Goal: Transaction & Acquisition: Obtain resource

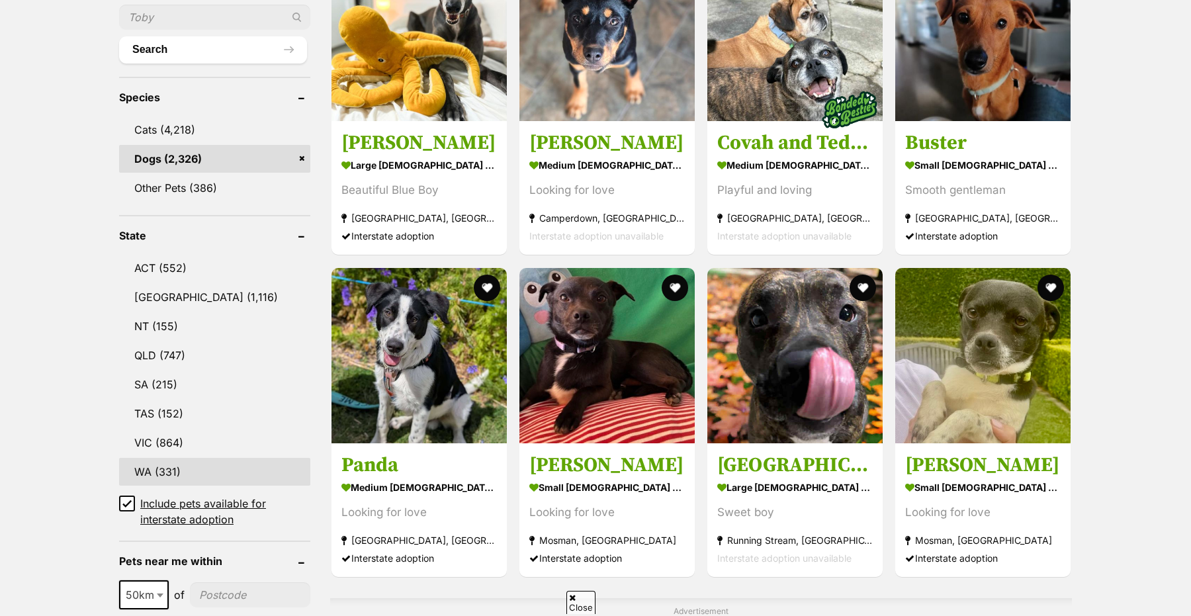
click at [143, 466] on link "WA (331)" at bounding box center [214, 472] width 191 height 28
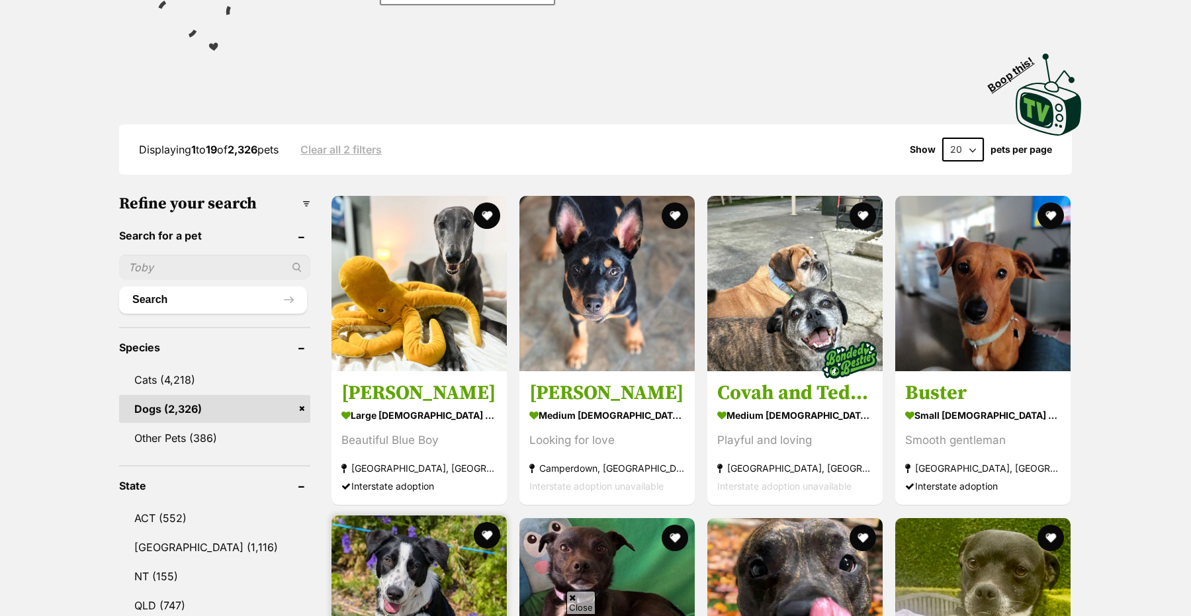
scroll to position [302, 0]
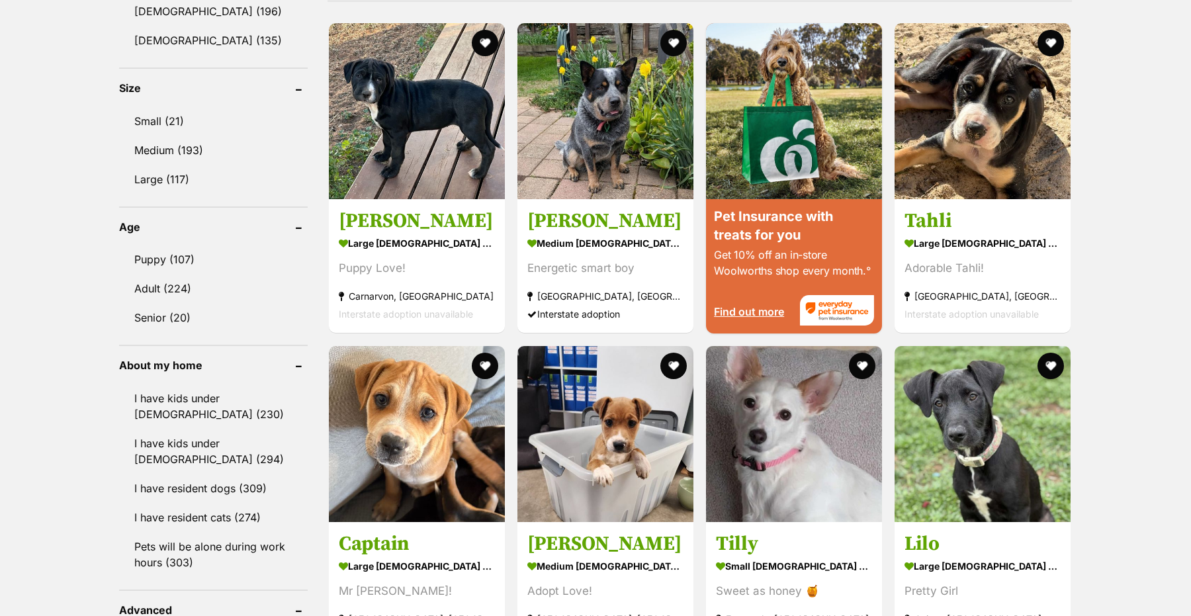
scroll to position [1159, 0]
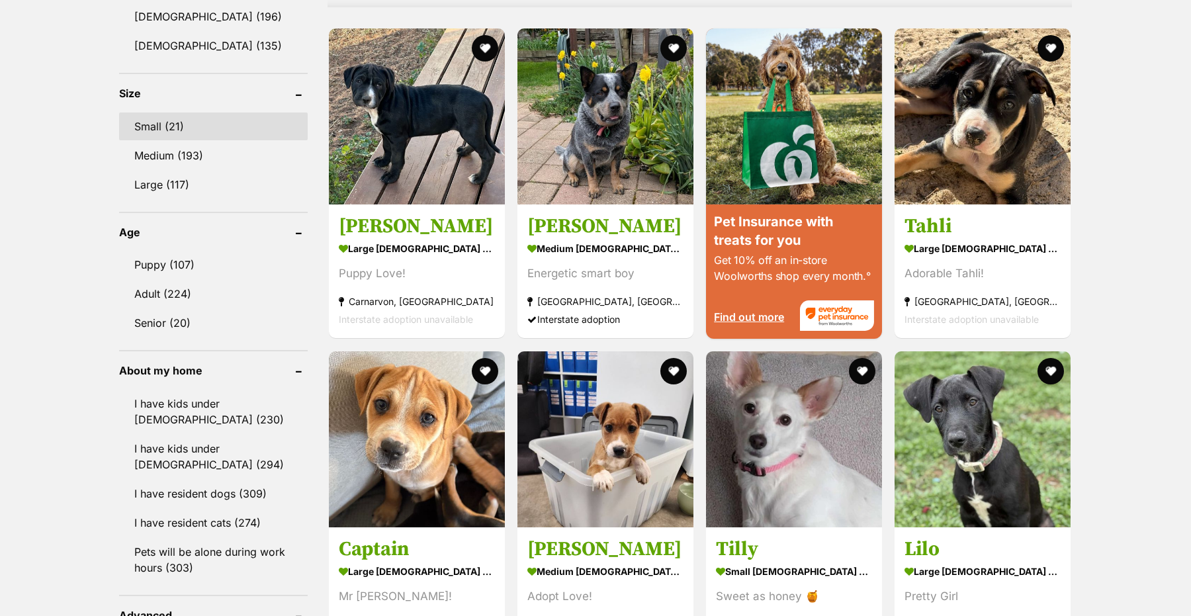
click at [183, 122] on link "Small (21)" at bounding box center [213, 126] width 189 height 28
click at [161, 112] on link "Small (21)" at bounding box center [213, 126] width 189 height 28
click at [147, 128] on link "Small (21)" at bounding box center [213, 126] width 189 height 28
click at [143, 119] on link "Small (21)" at bounding box center [213, 126] width 189 height 28
click at [231, 112] on link "Small (21)" at bounding box center [213, 126] width 189 height 28
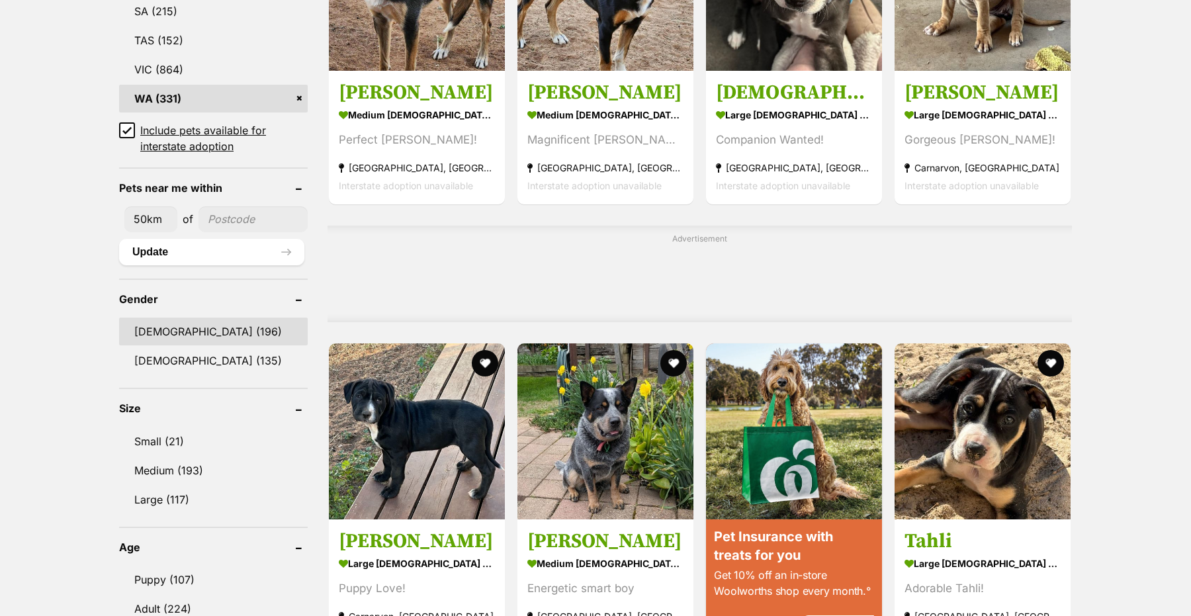
scroll to position [874, 0]
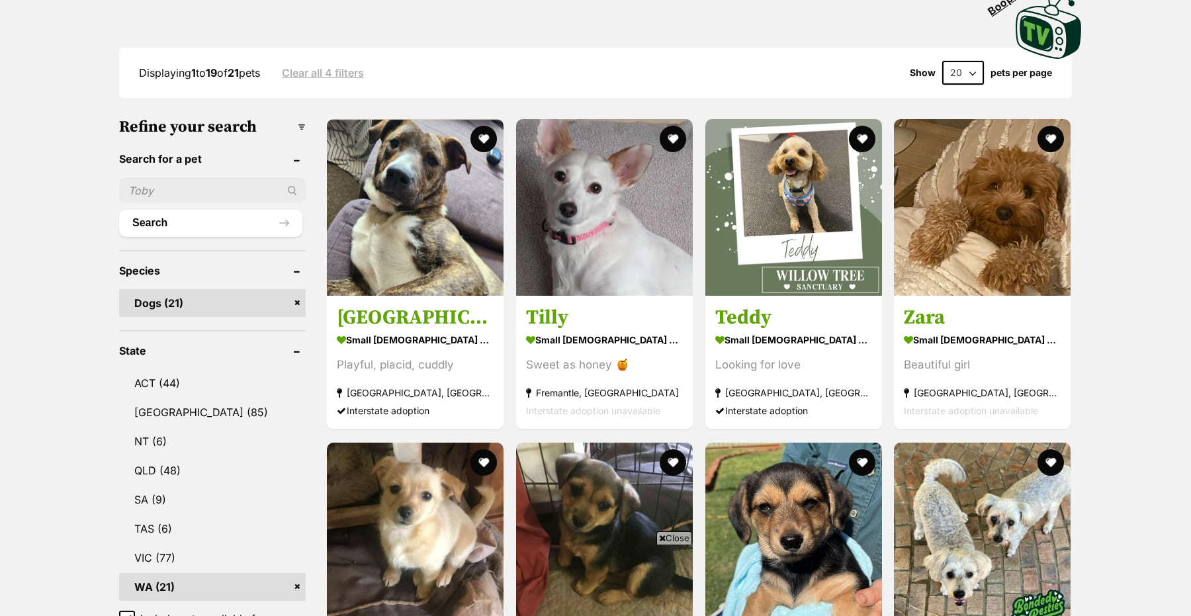
scroll to position [405, 0]
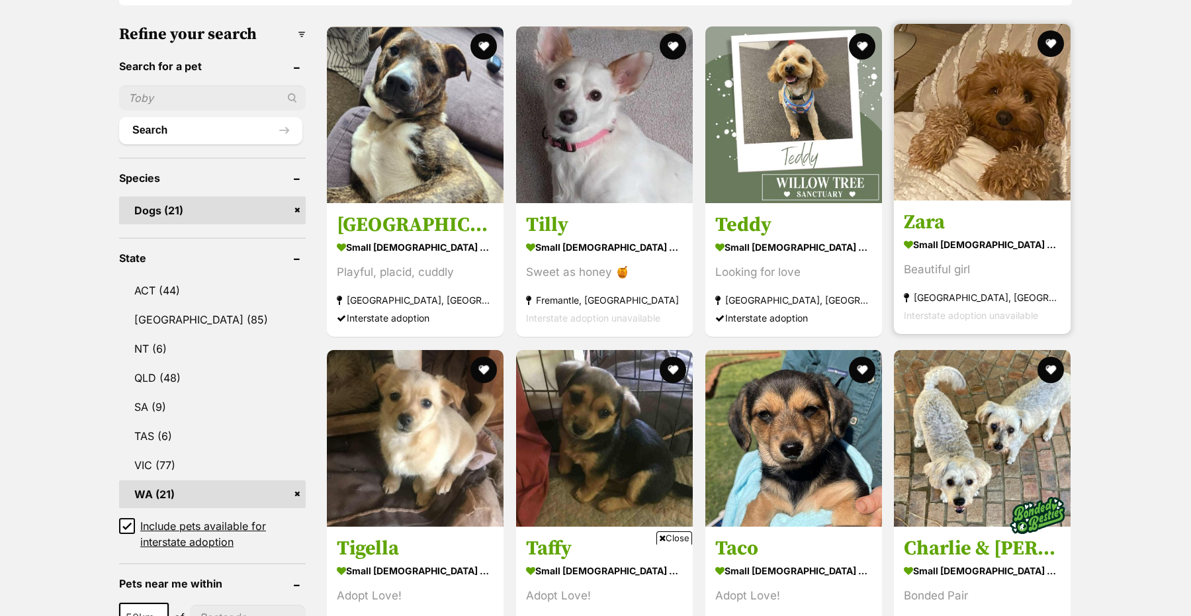
click at [935, 220] on h3 "Zara" at bounding box center [982, 222] width 157 height 25
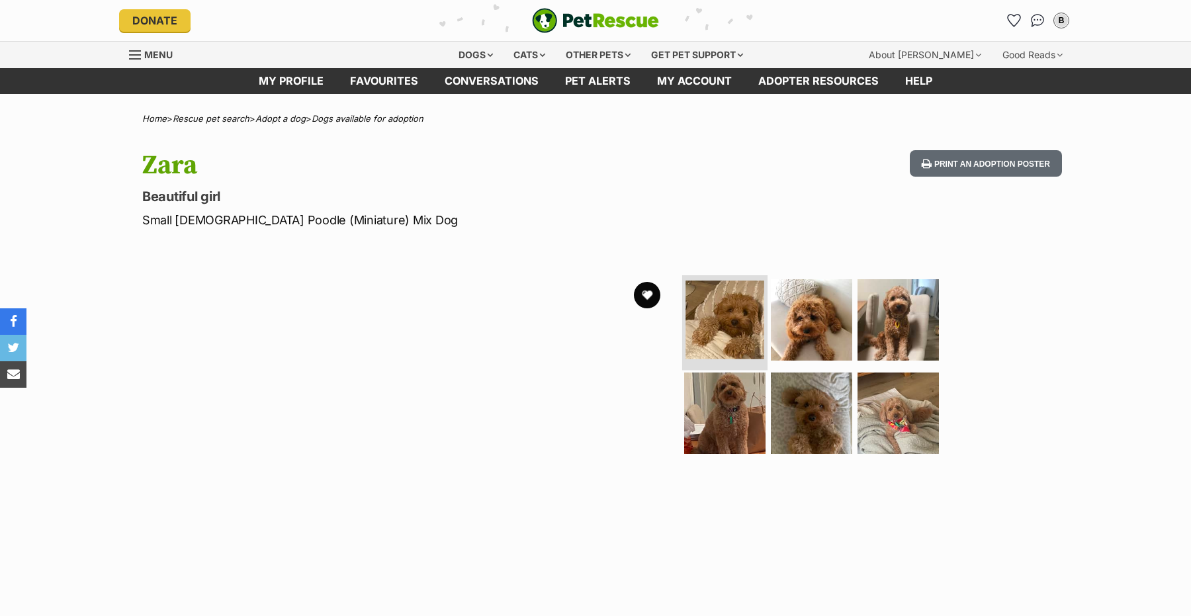
click at [717, 321] on img at bounding box center [724, 319] width 79 height 79
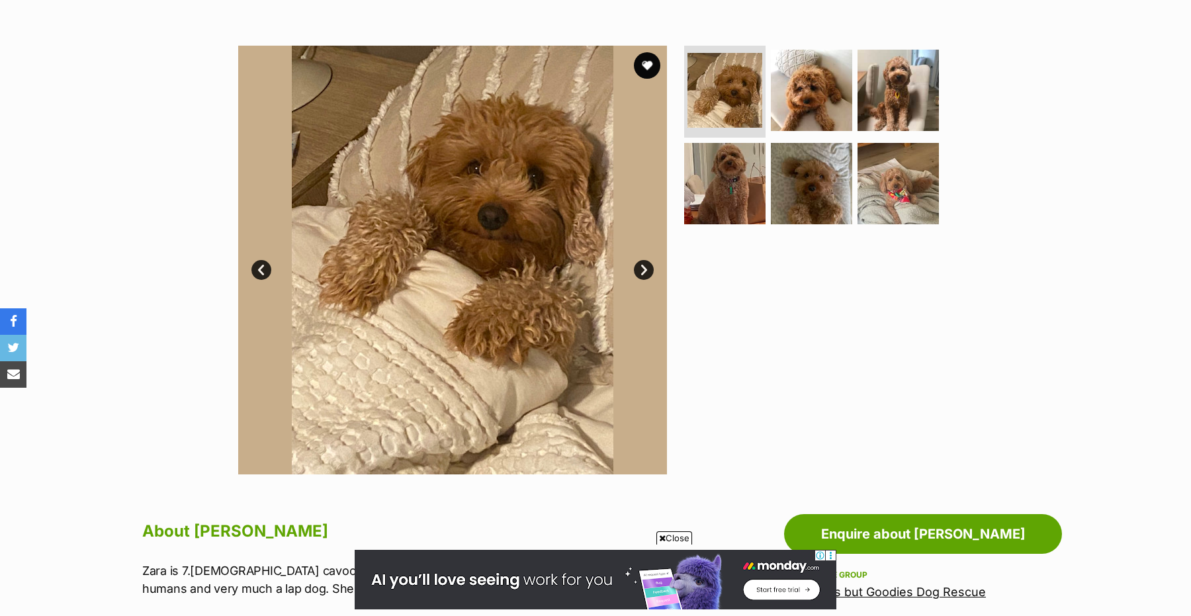
scroll to position [229, 0]
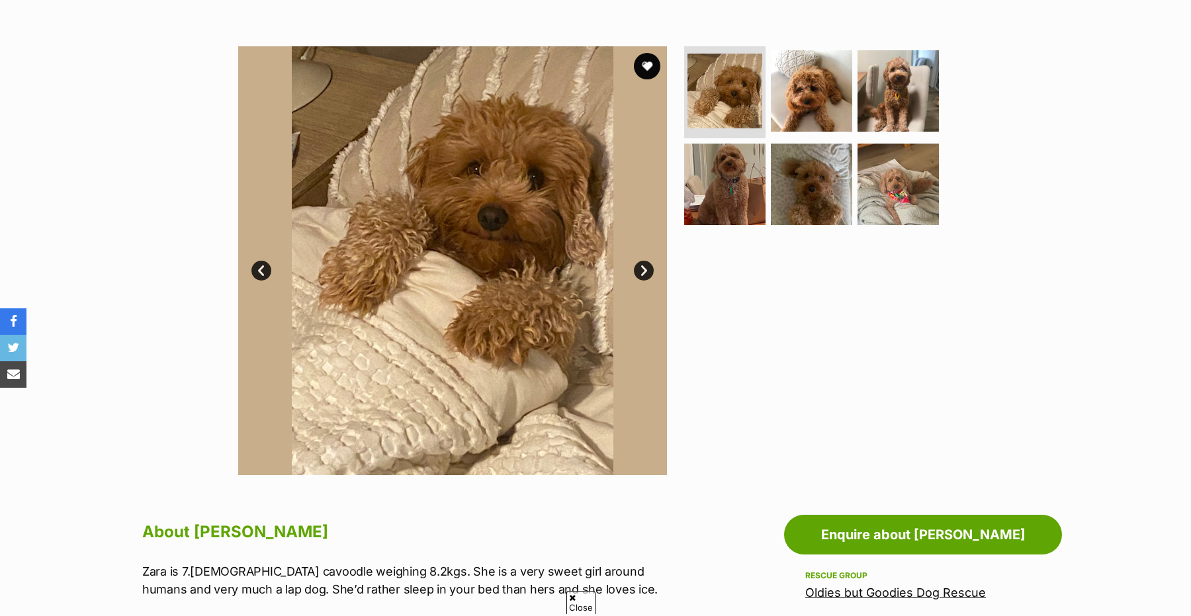
click at [643, 271] on link "Next" at bounding box center [644, 271] width 20 height 20
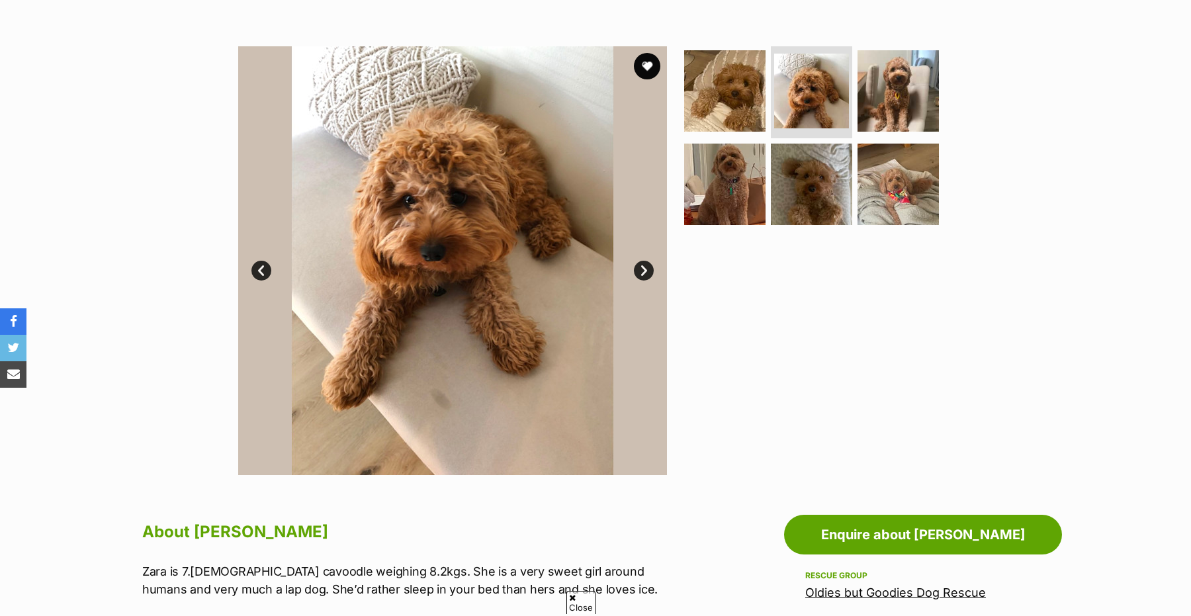
click at [643, 271] on link "Next" at bounding box center [644, 271] width 20 height 20
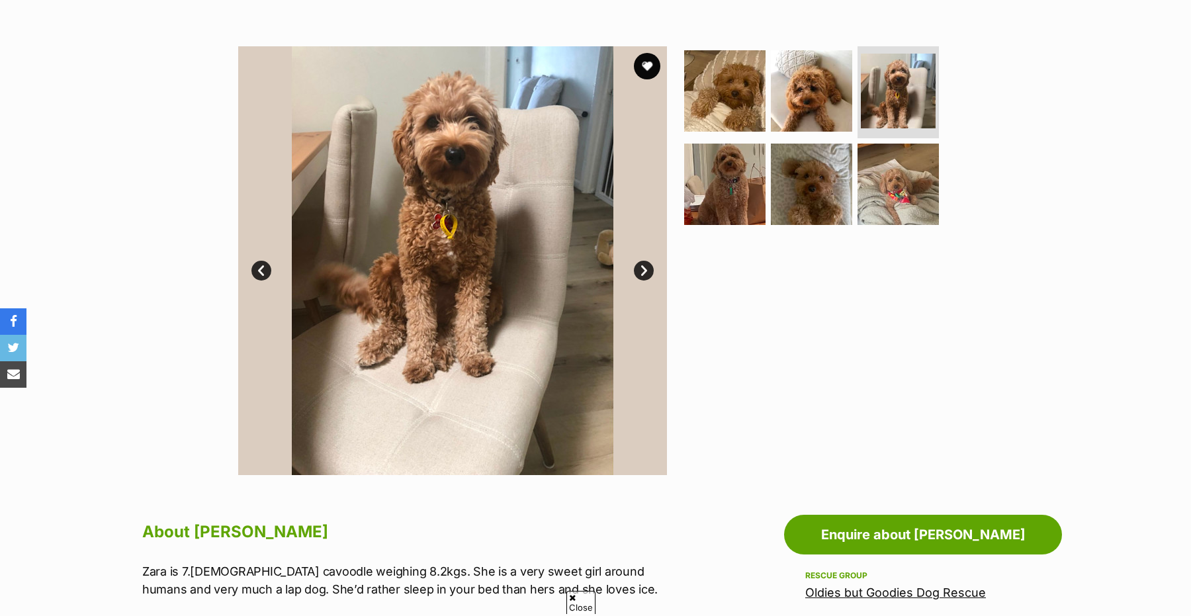
click at [643, 271] on link "Next" at bounding box center [644, 271] width 20 height 20
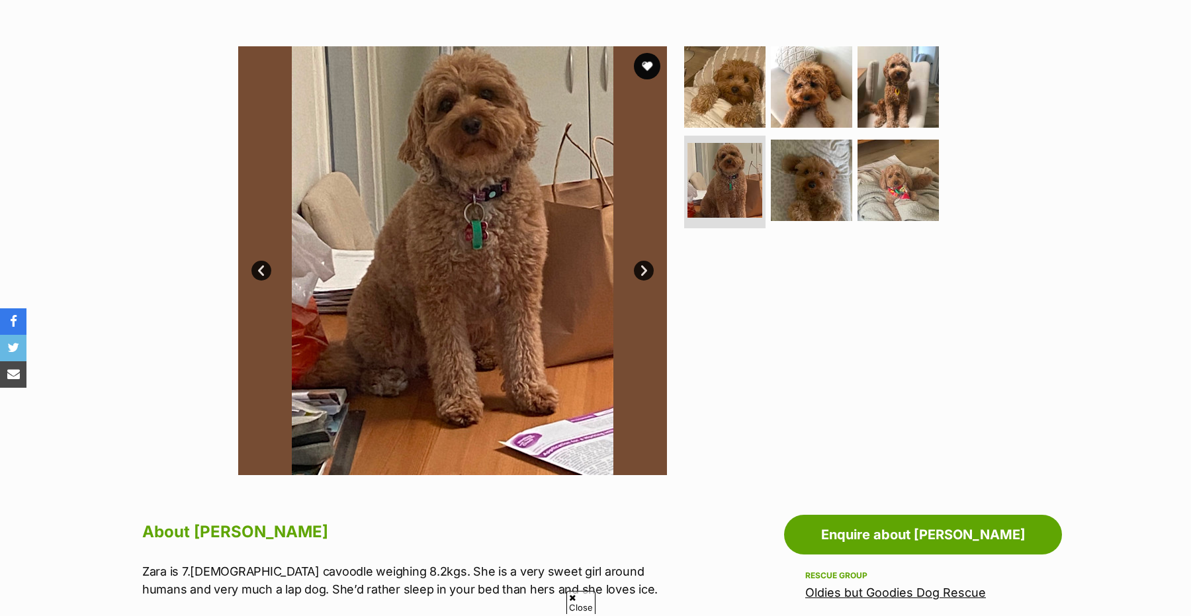
click at [643, 271] on link "Next" at bounding box center [644, 271] width 20 height 20
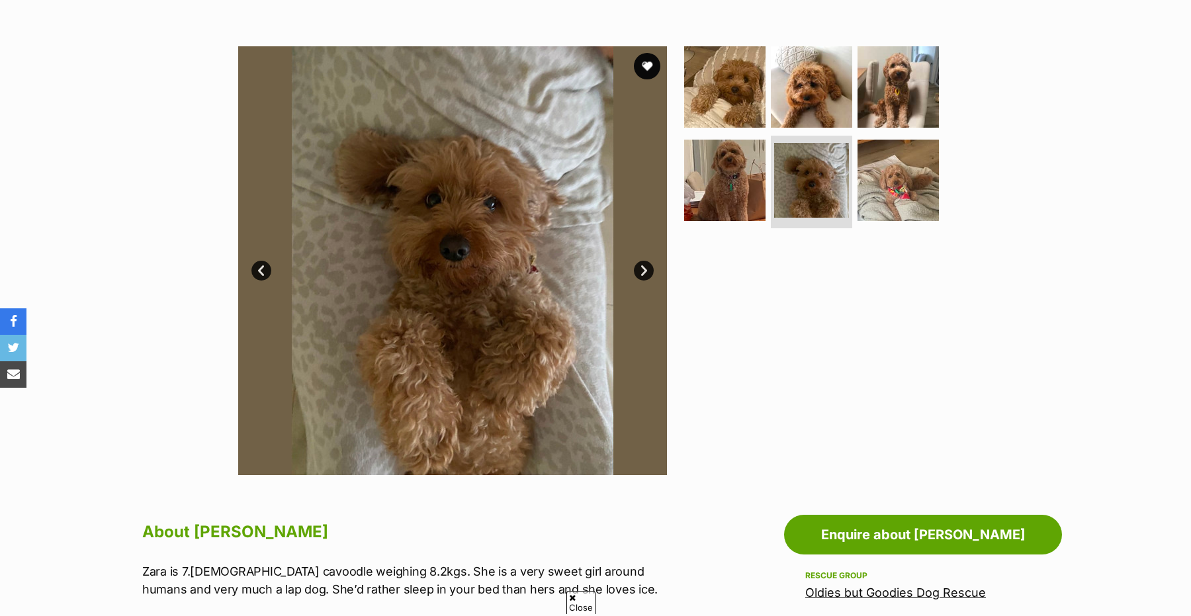
scroll to position [0, 0]
click at [259, 279] on link "Prev" at bounding box center [261, 271] width 20 height 20
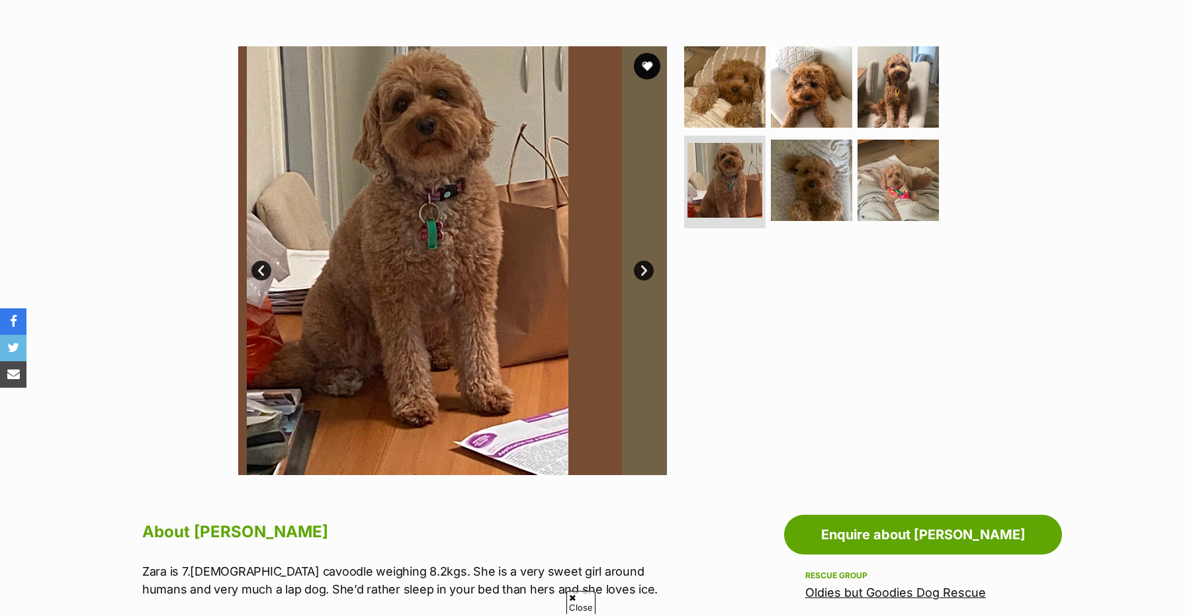
click at [261, 275] on link "Prev" at bounding box center [261, 271] width 20 height 20
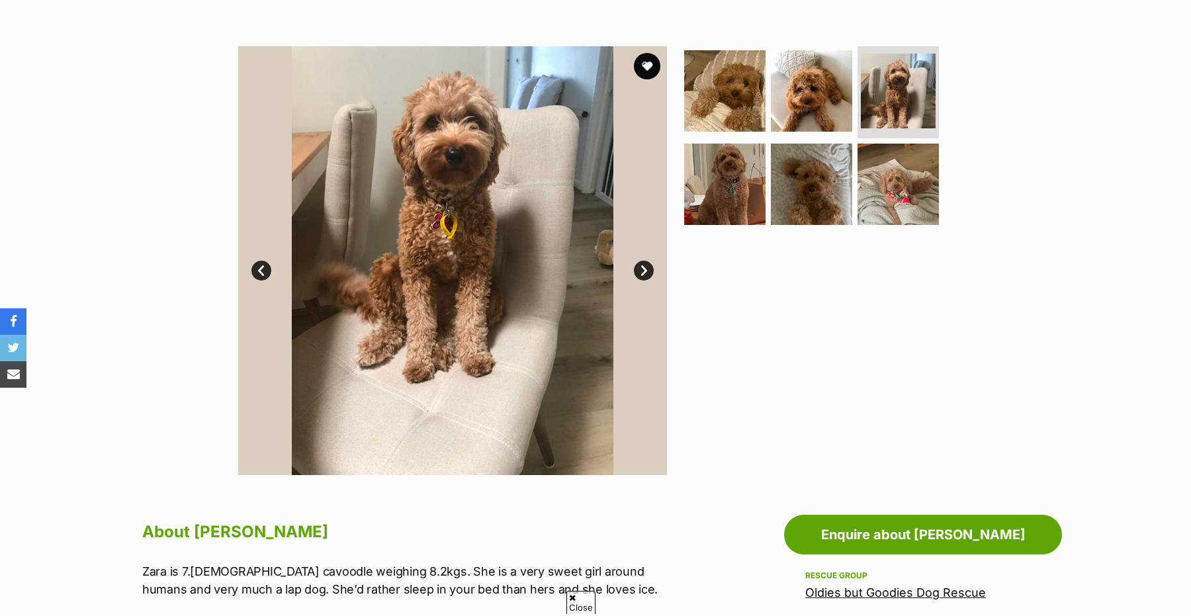
click at [261, 275] on link "Prev" at bounding box center [261, 271] width 20 height 20
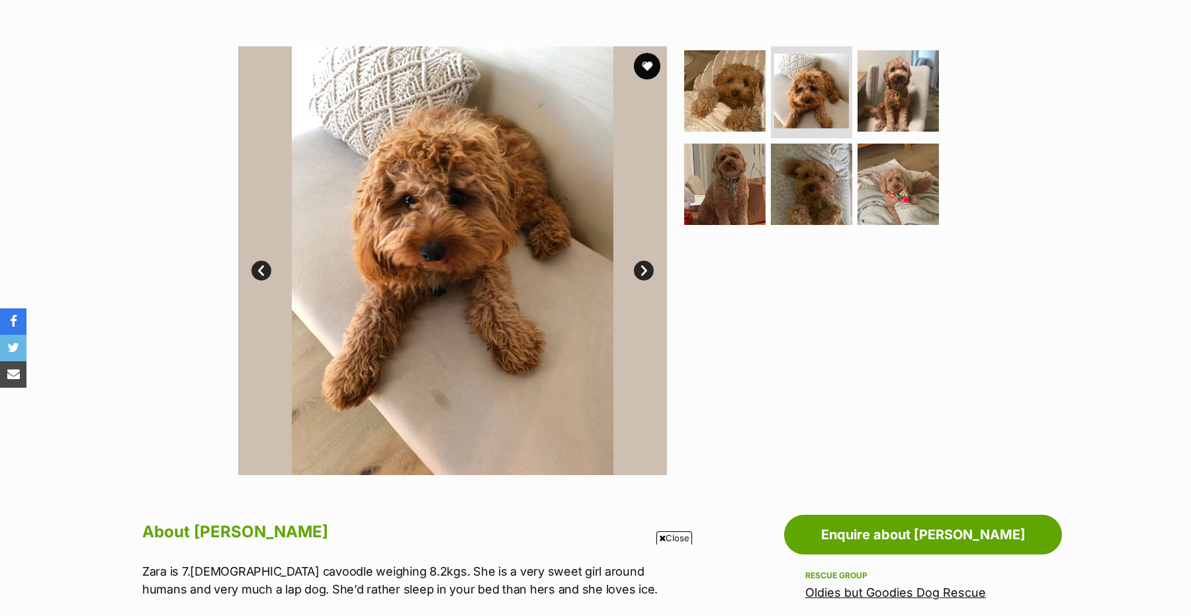
click at [261, 275] on link "Prev" at bounding box center [261, 271] width 20 height 20
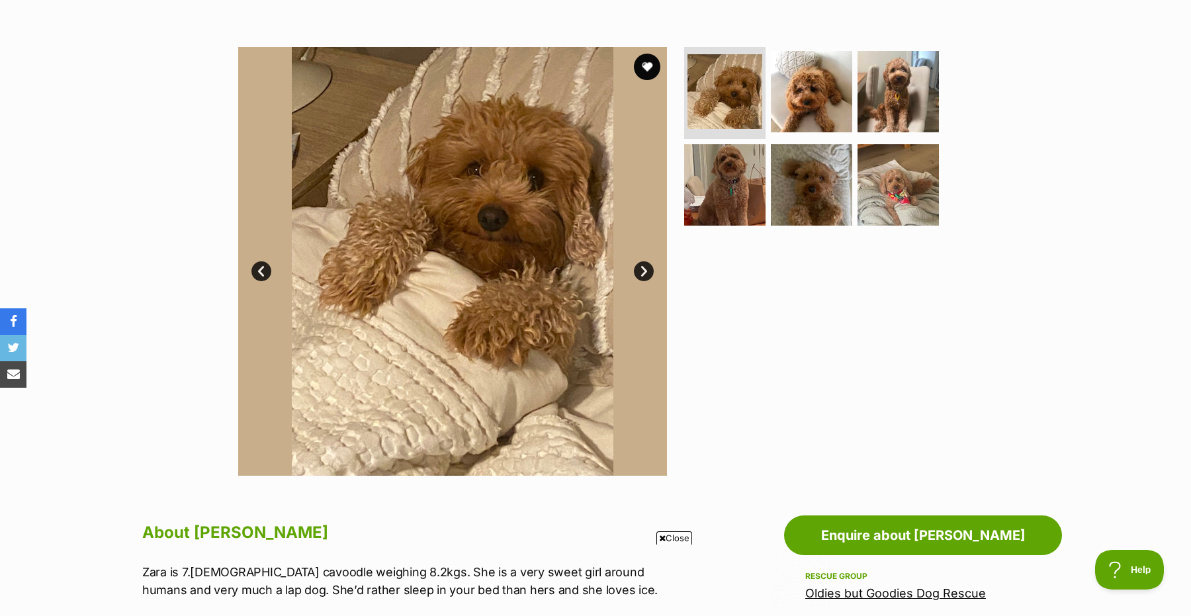
click at [642, 267] on link "Next" at bounding box center [644, 271] width 20 height 20
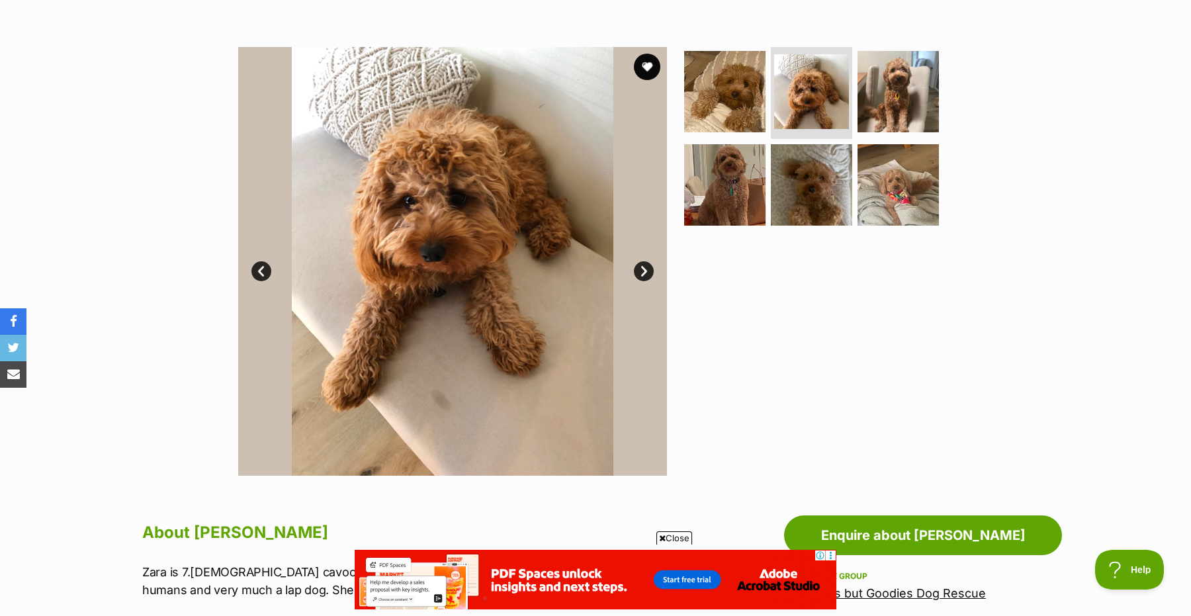
click at [265, 268] on link "Prev" at bounding box center [261, 271] width 20 height 20
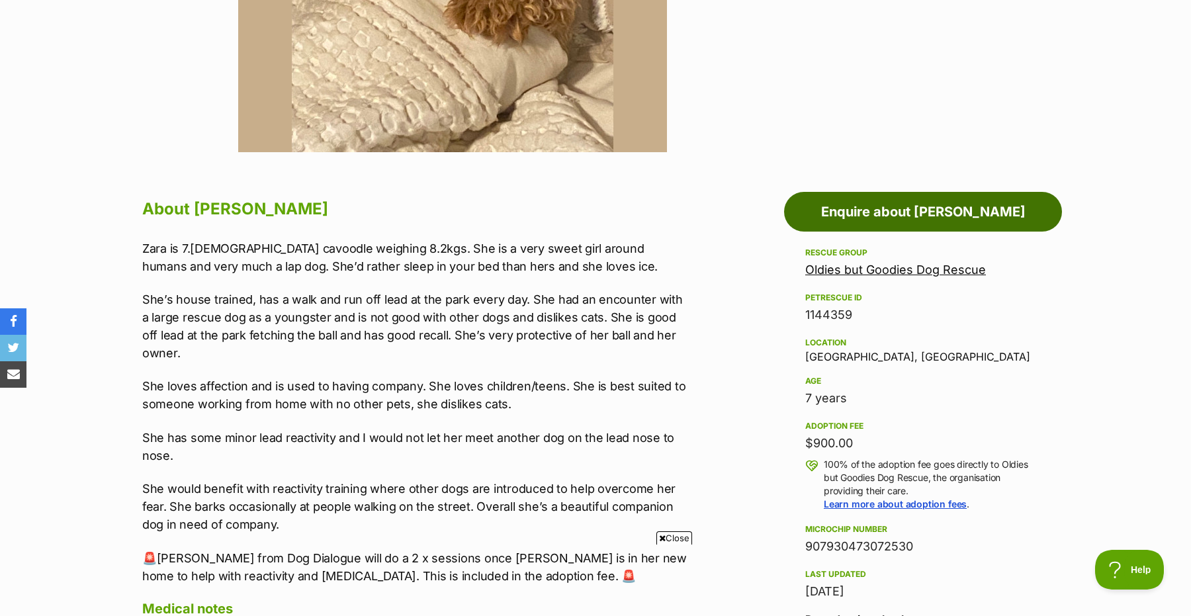
click at [884, 196] on link "Enquire about [PERSON_NAME]" at bounding box center [923, 212] width 278 height 40
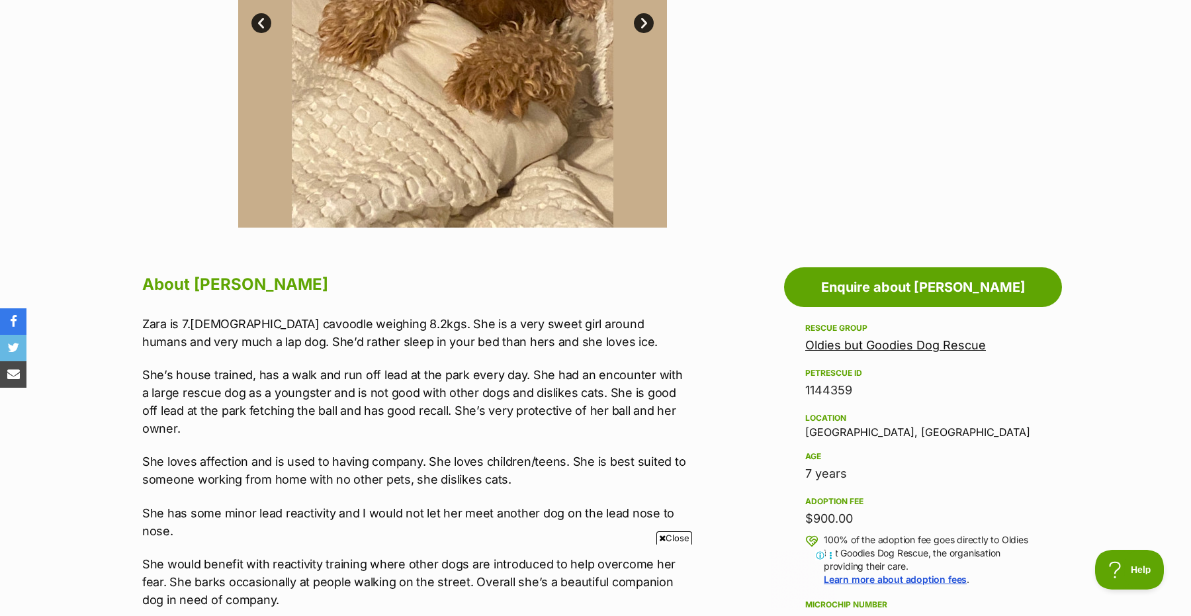
scroll to position [589, 0]
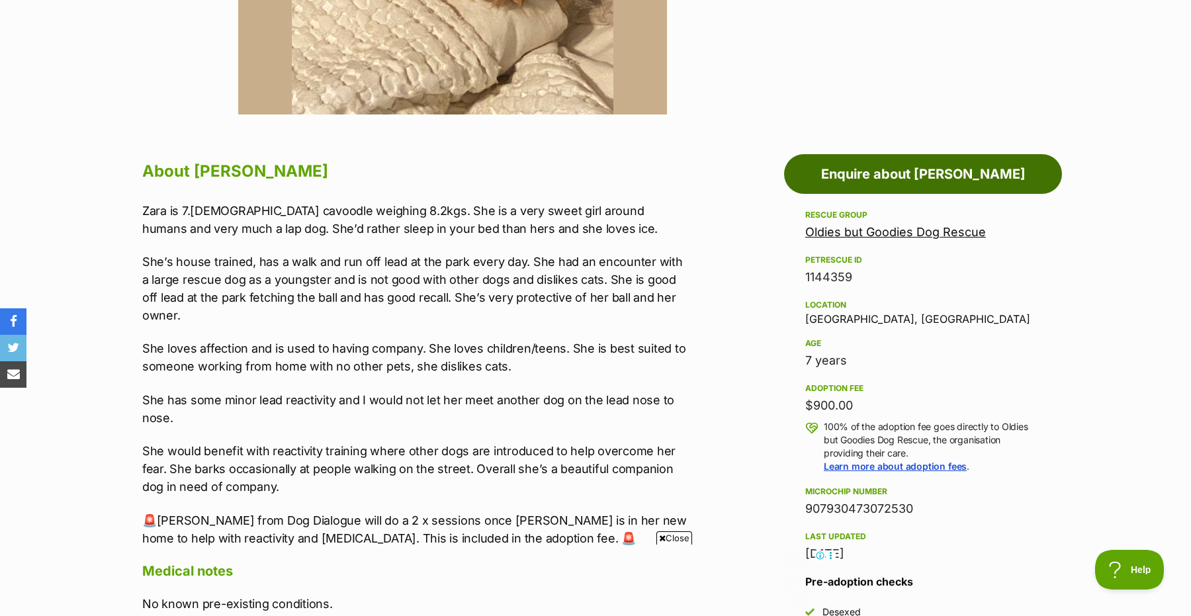
click at [899, 186] on link "Enquire about Zara" at bounding box center [923, 174] width 278 height 40
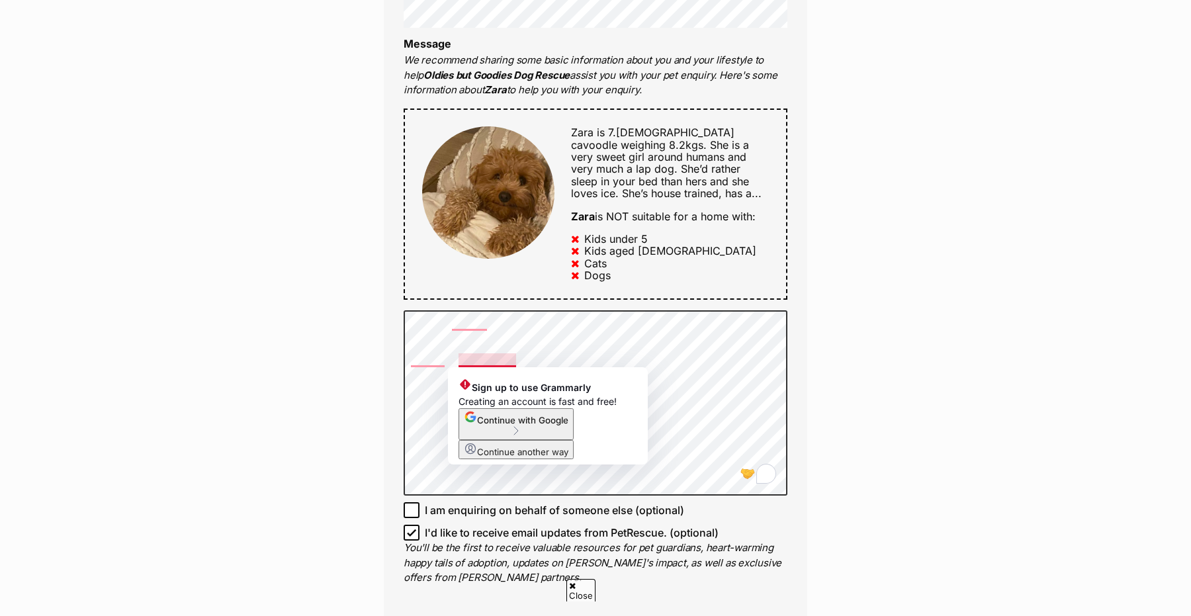
click at [398, 413] on div "Full name Brooke Email We require this to be able to send you communications re…" at bounding box center [595, 189] width 423 height 865
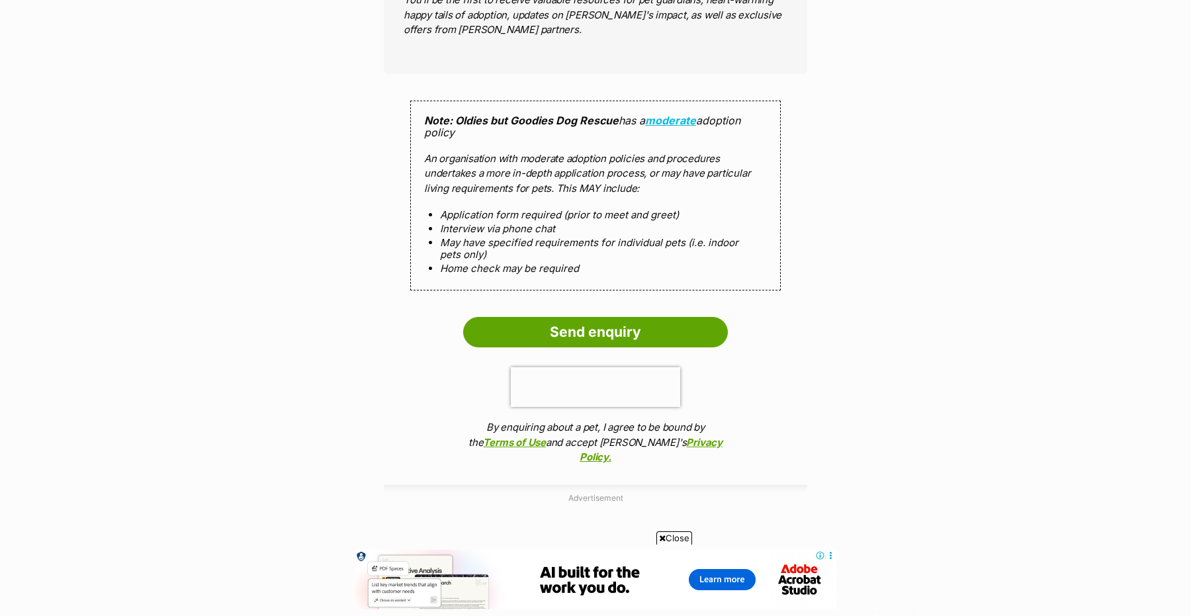
scroll to position [1160, 0]
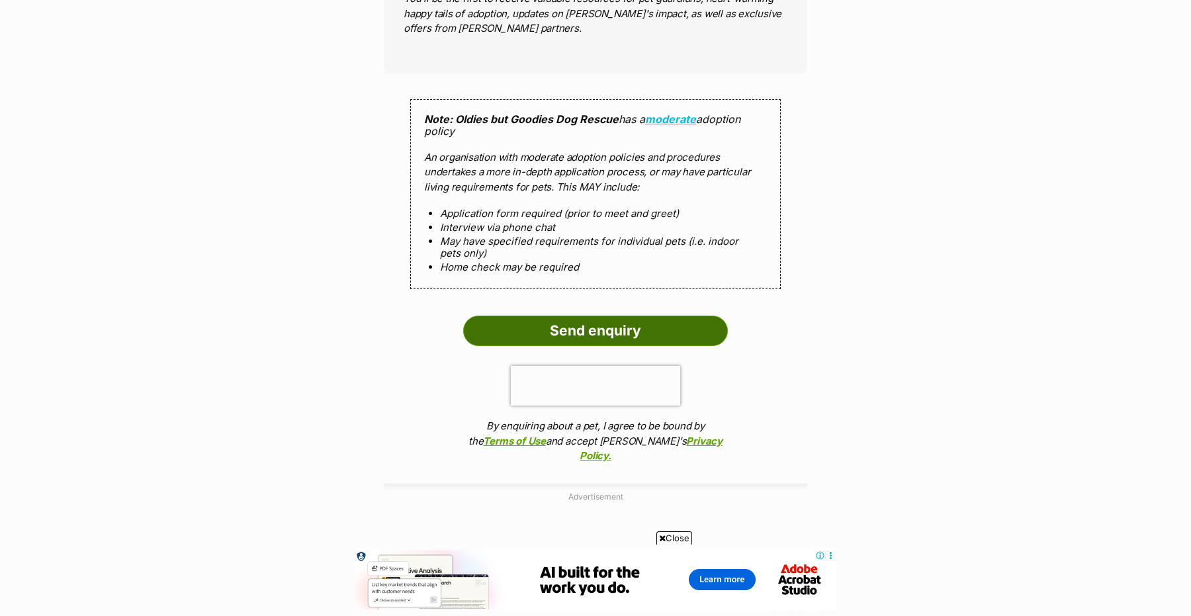
click at [583, 323] on input "Send enquiry" at bounding box center [595, 331] width 265 height 30
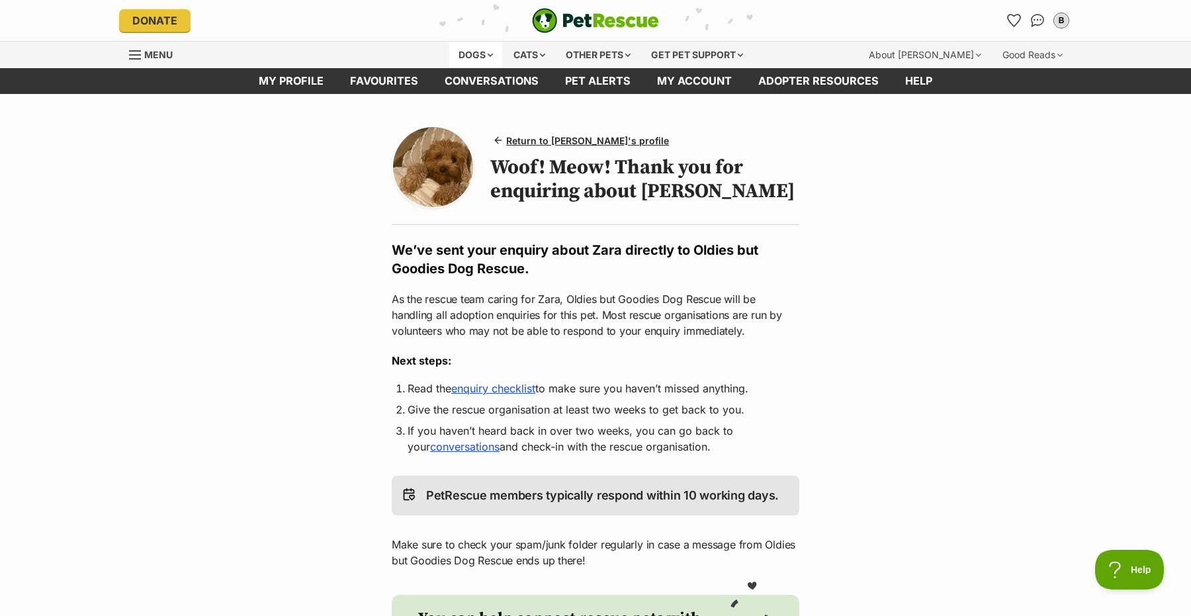
click at [477, 56] on div "Dogs" at bounding box center [475, 55] width 53 height 26
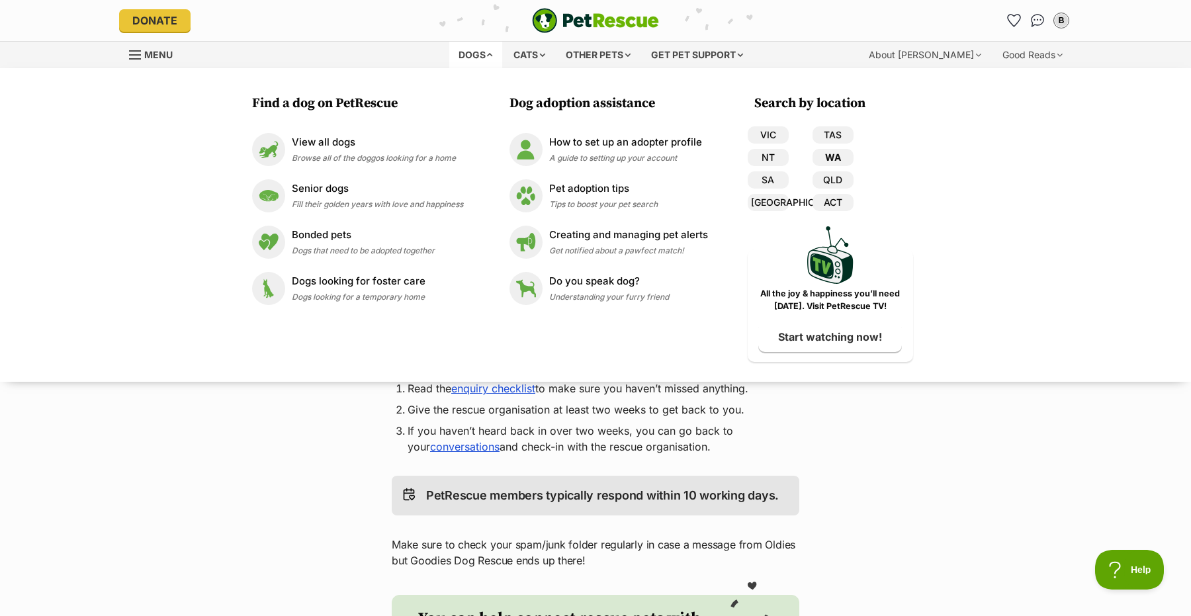
click at [831, 158] on link "WA" at bounding box center [832, 157] width 41 height 17
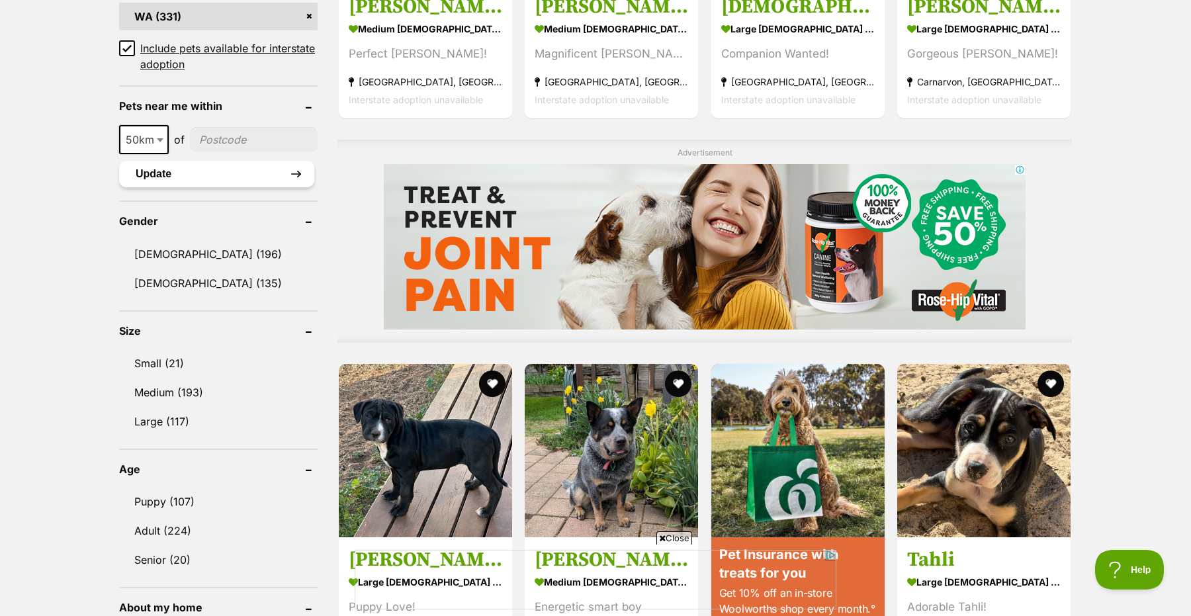
scroll to position [984, 0]
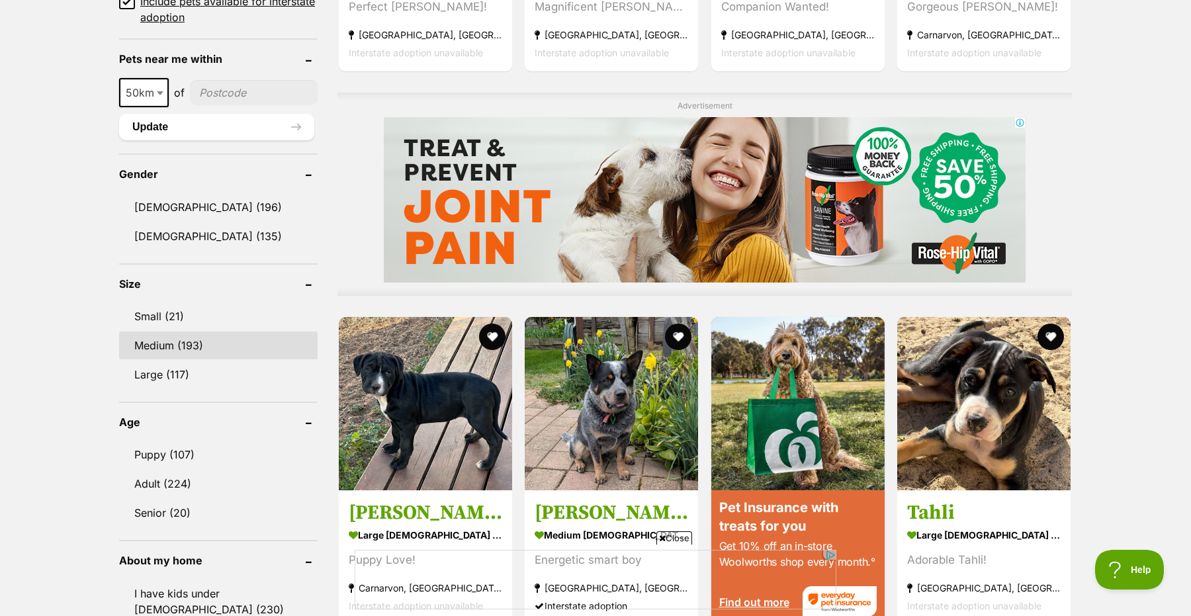
click at [157, 342] on link "Medium (193)" at bounding box center [218, 345] width 198 height 28
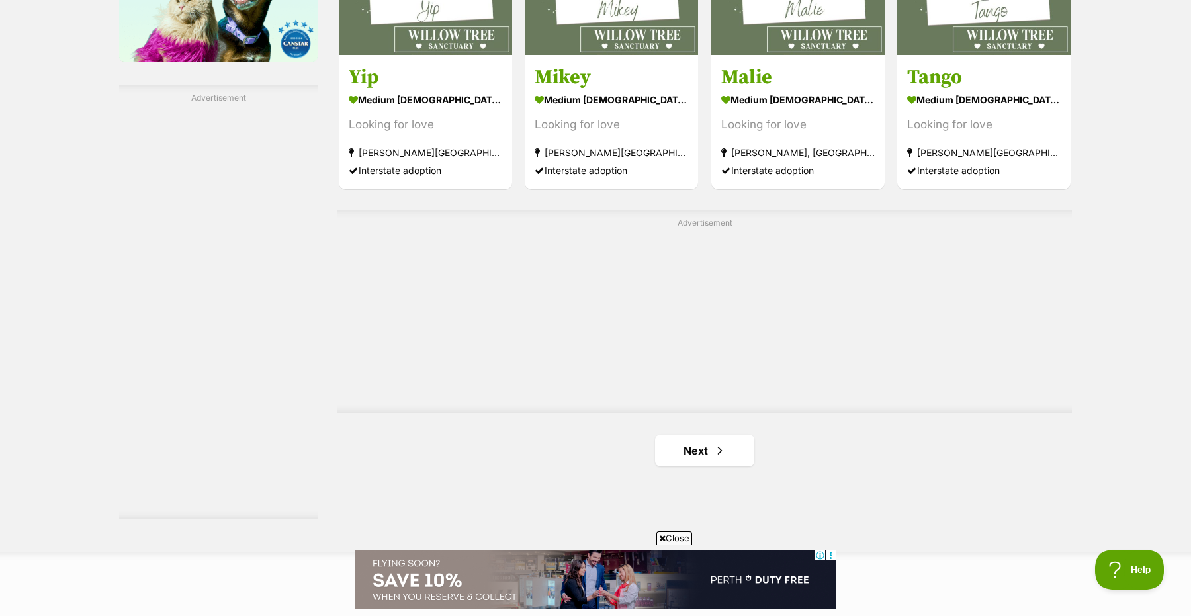
scroll to position [2496, 0]
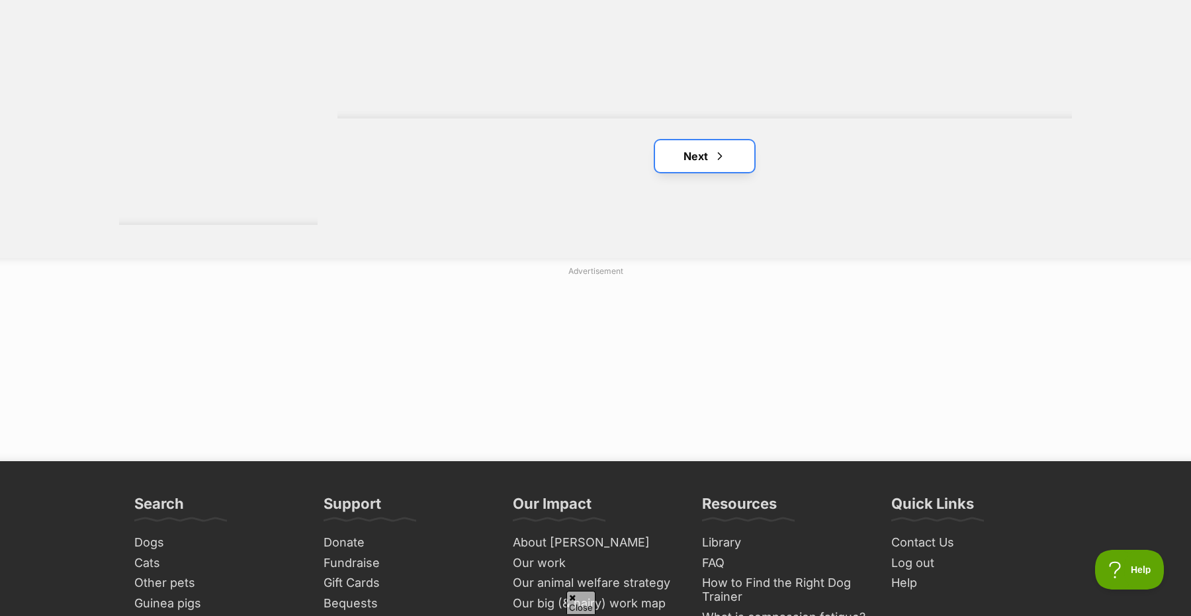
click at [703, 149] on link "Next" at bounding box center [704, 156] width 99 height 32
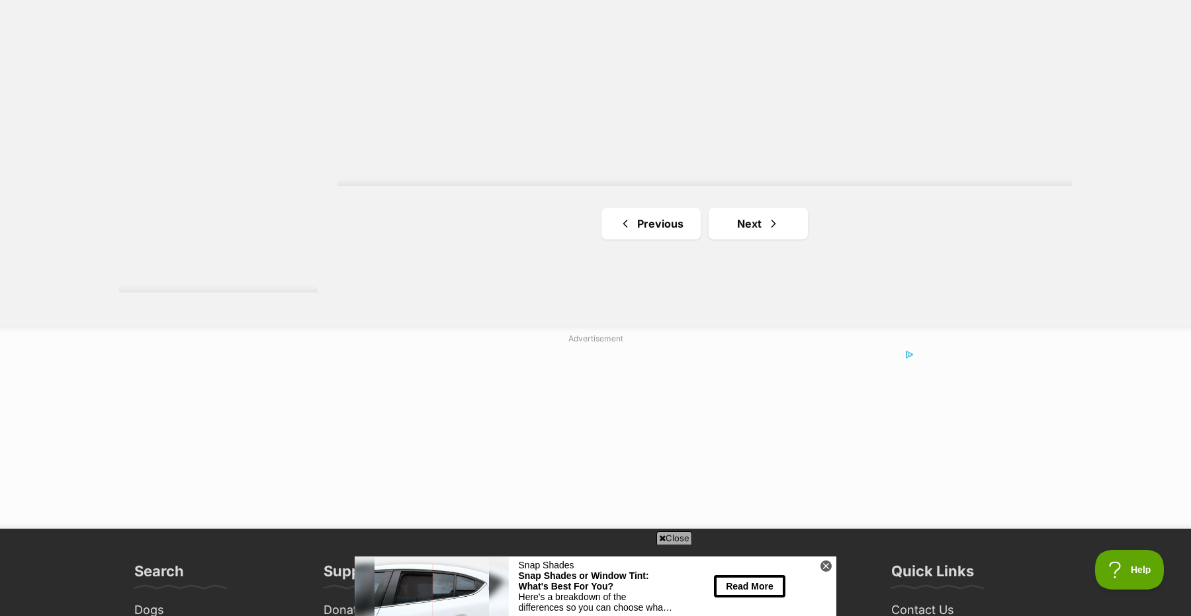
scroll to position [2413, 0]
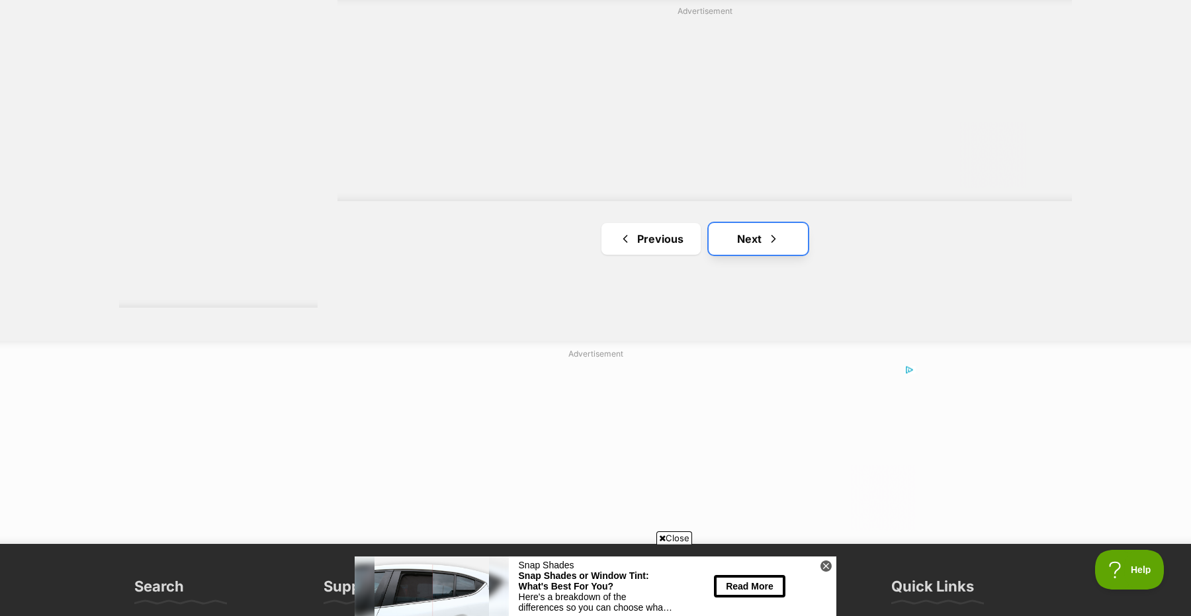
click at [754, 223] on link "Next" at bounding box center [757, 239] width 99 height 32
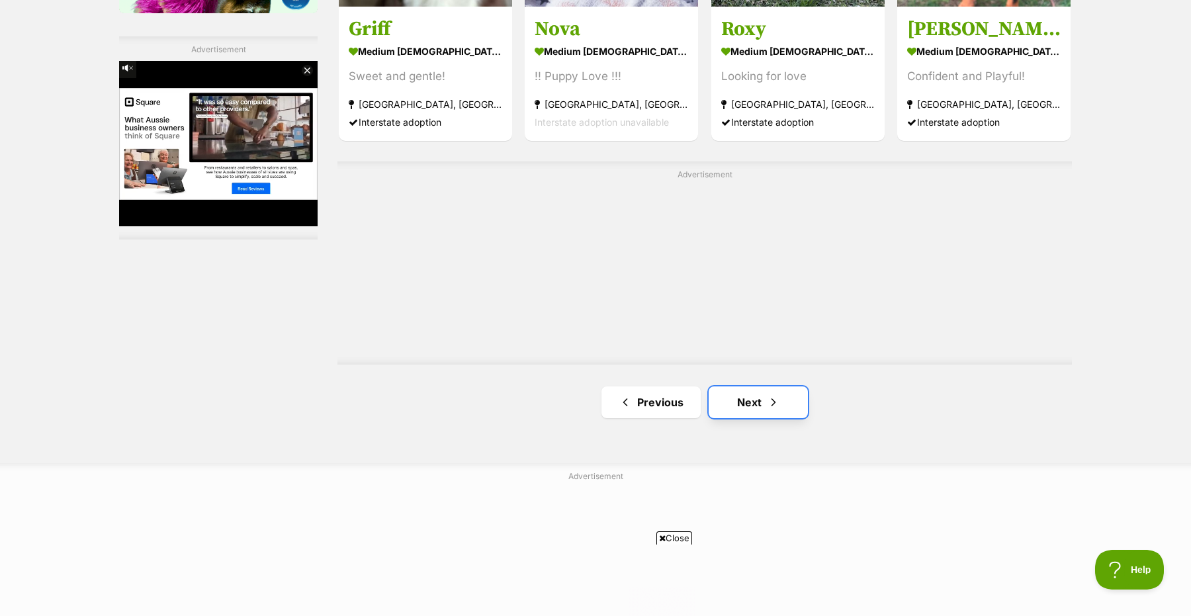
click at [757, 392] on link "Next" at bounding box center [757, 402] width 99 height 32
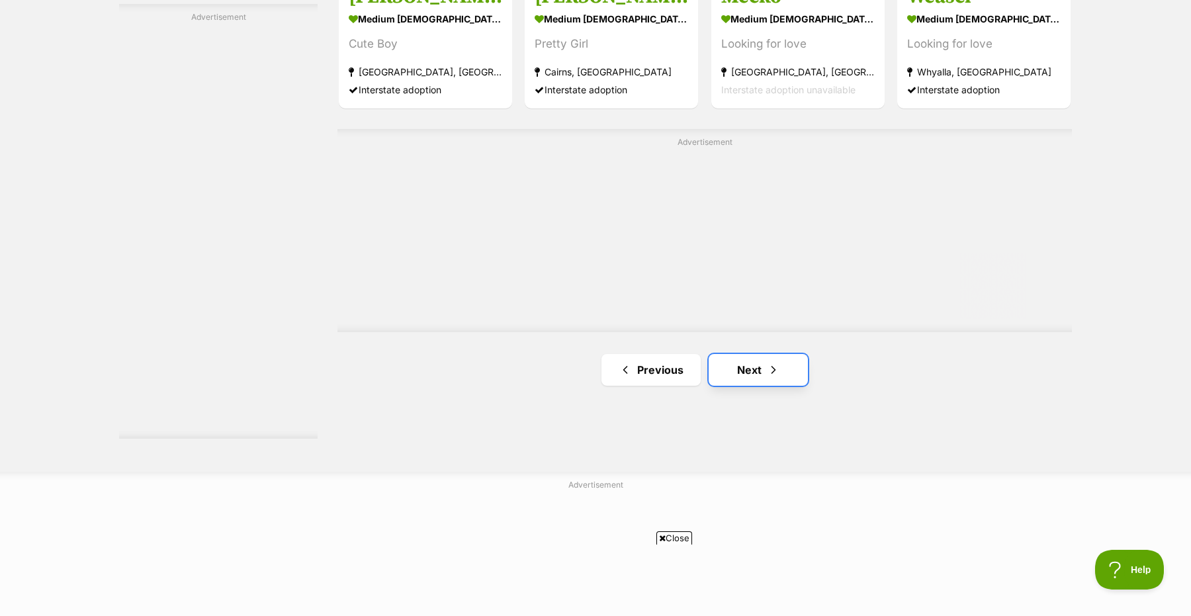
scroll to position [2279, 0]
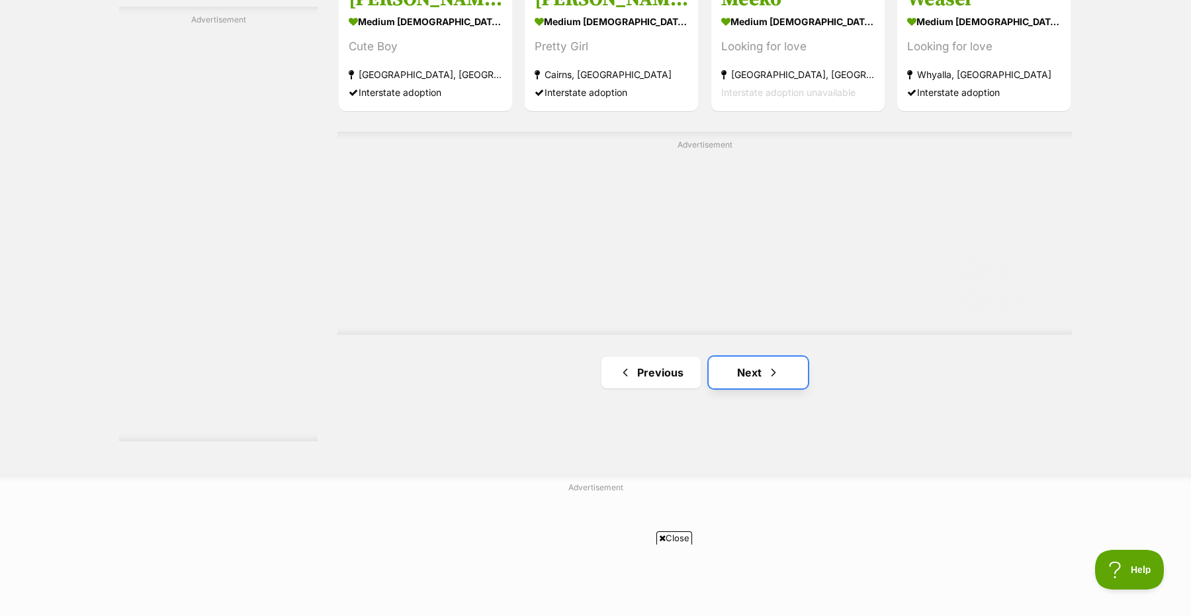
click at [771, 368] on span "Next page" at bounding box center [773, 372] width 13 height 16
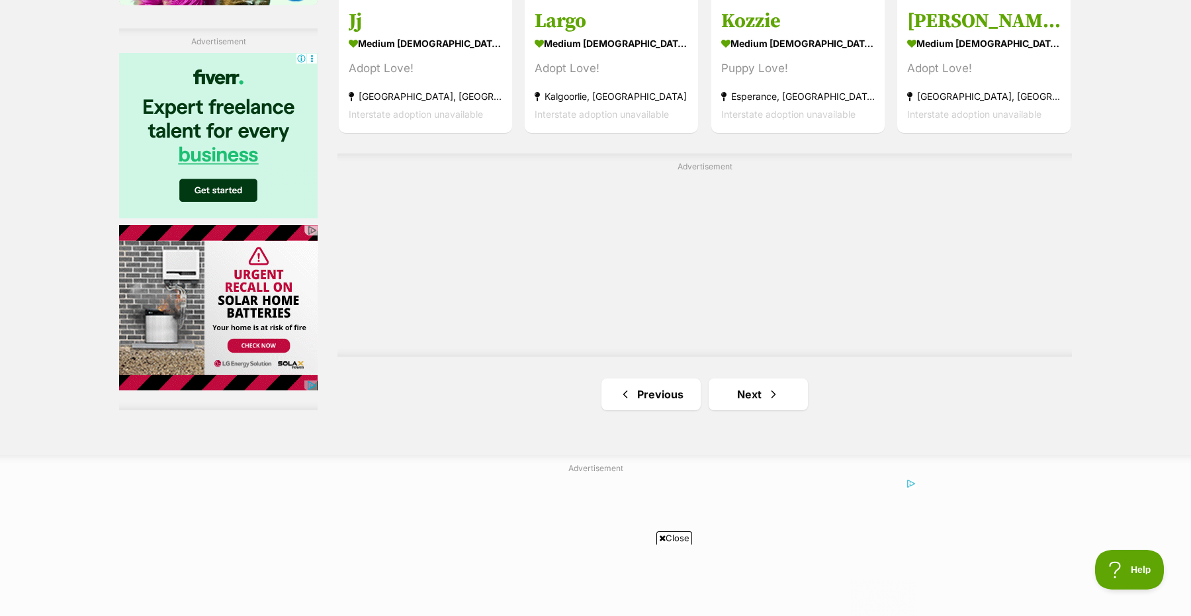
scroll to position [2399, 0]
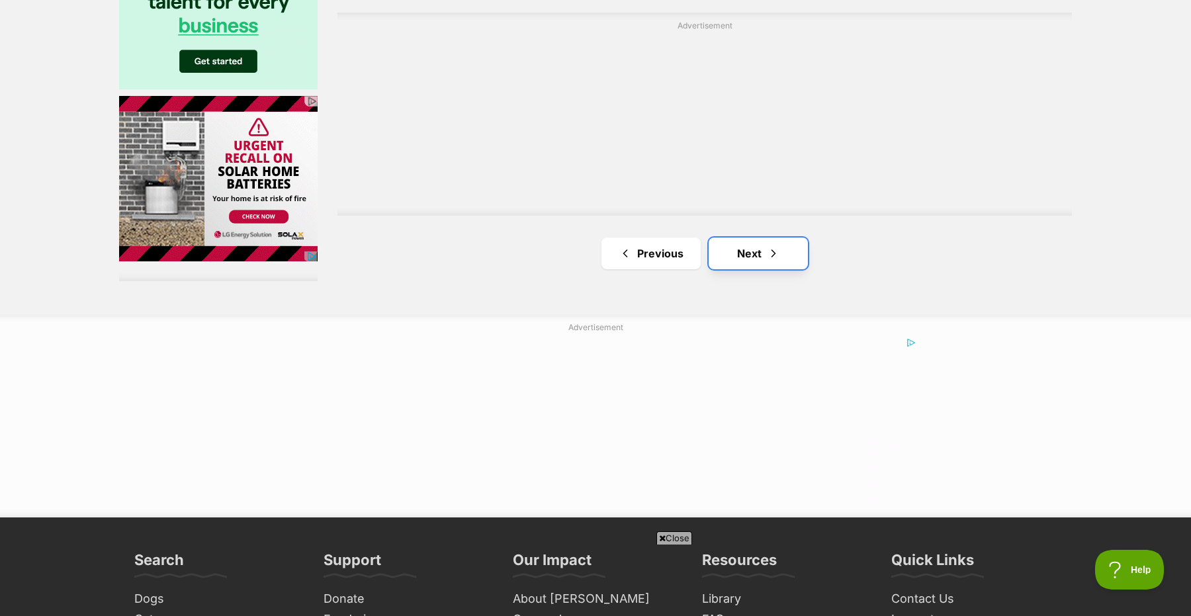
click at [763, 247] on link "Next" at bounding box center [757, 253] width 99 height 32
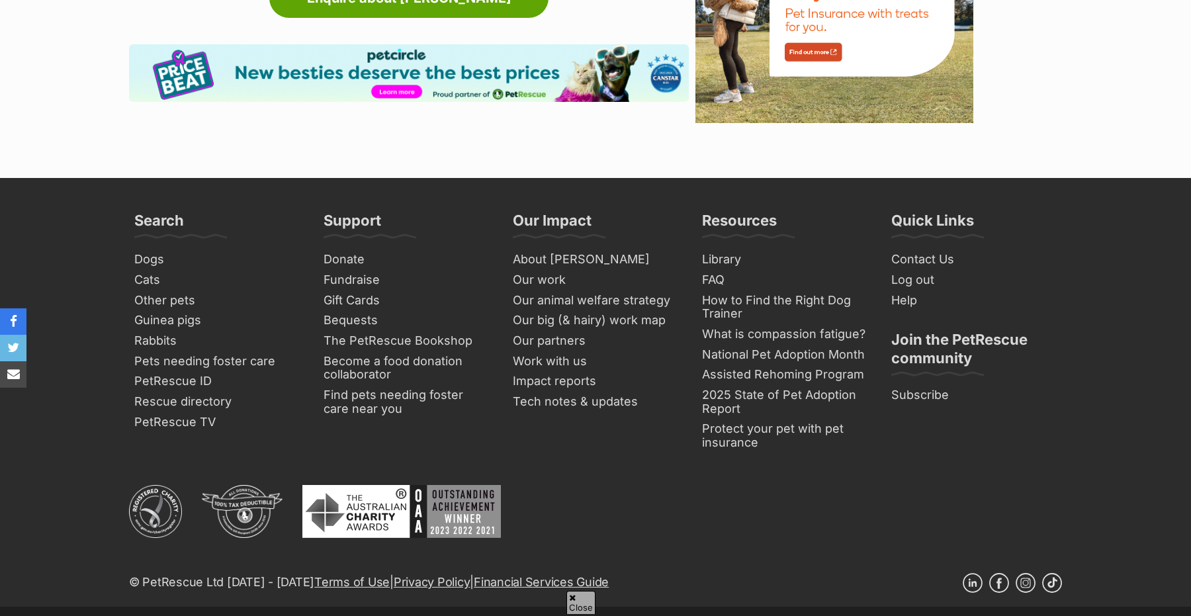
scroll to position [2014, 0]
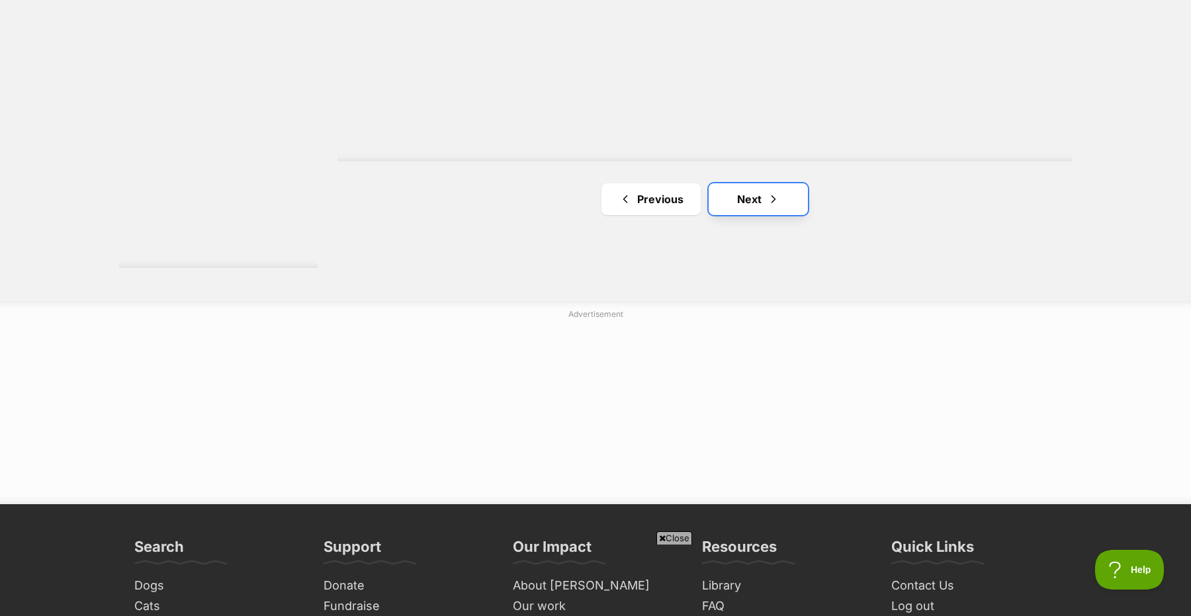
click at [745, 192] on link "Next" at bounding box center [757, 199] width 99 height 32
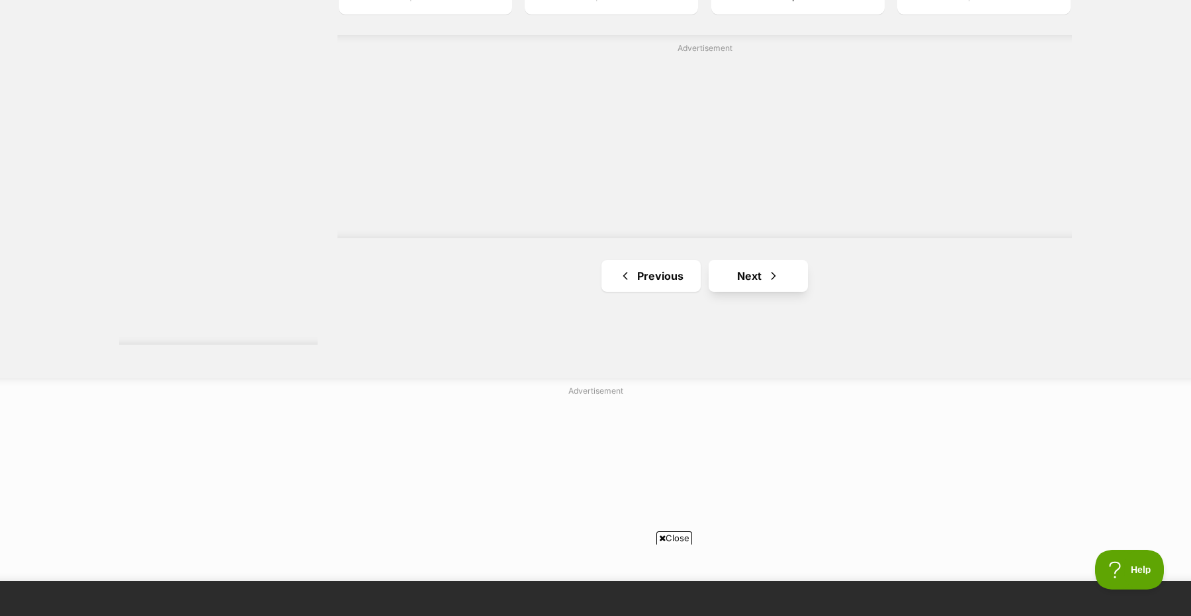
scroll to position [2373, 0]
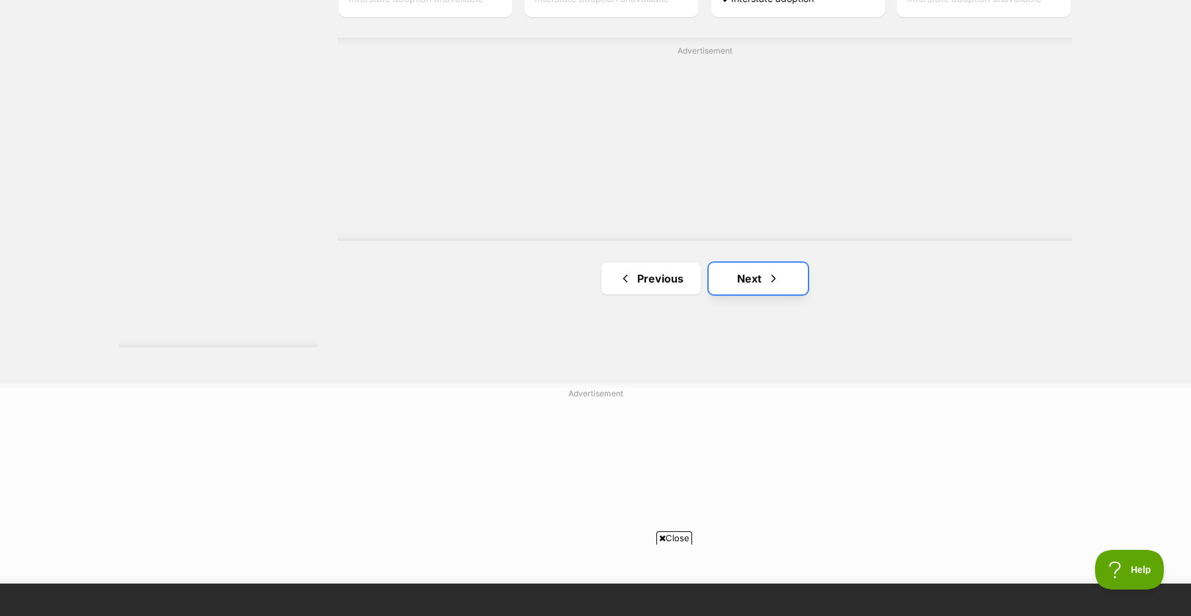
click at [760, 275] on link "Next" at bounding box center [757, 279] width 99 height 32
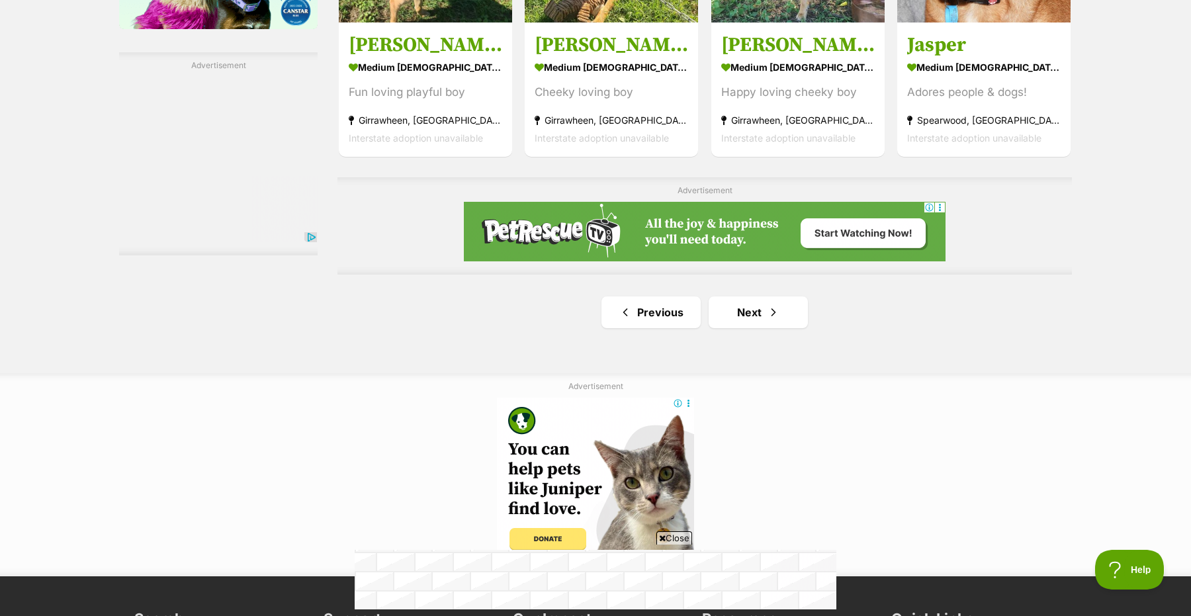
scroll to position [2240, 0]
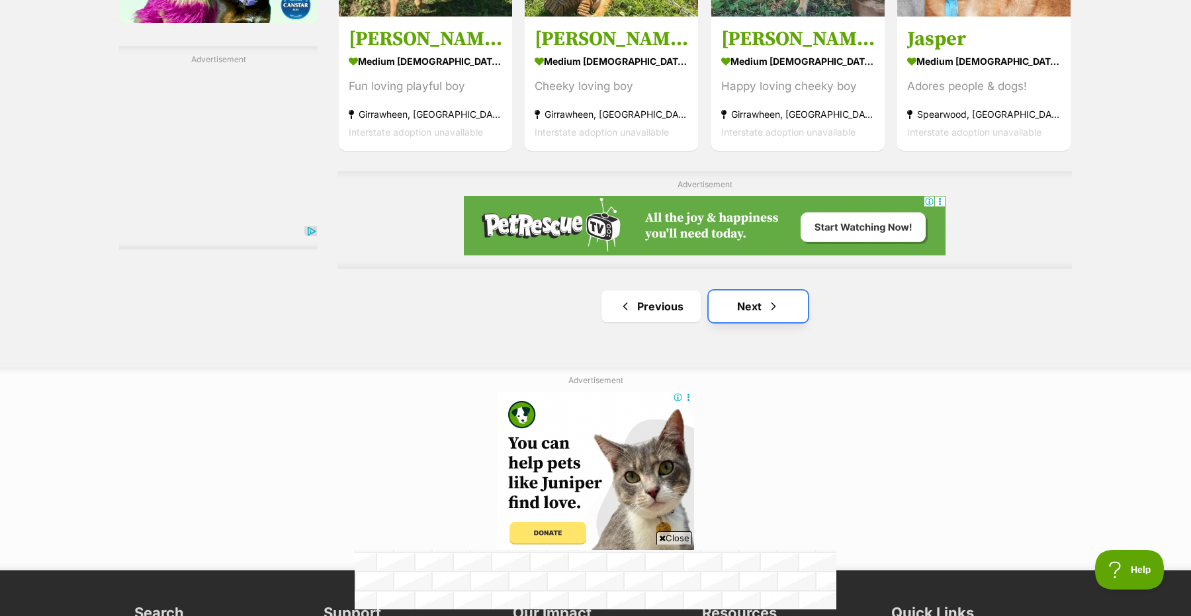
click at [749, 293] on link "Next" at bounding box center [757, 306] width 99 height 32
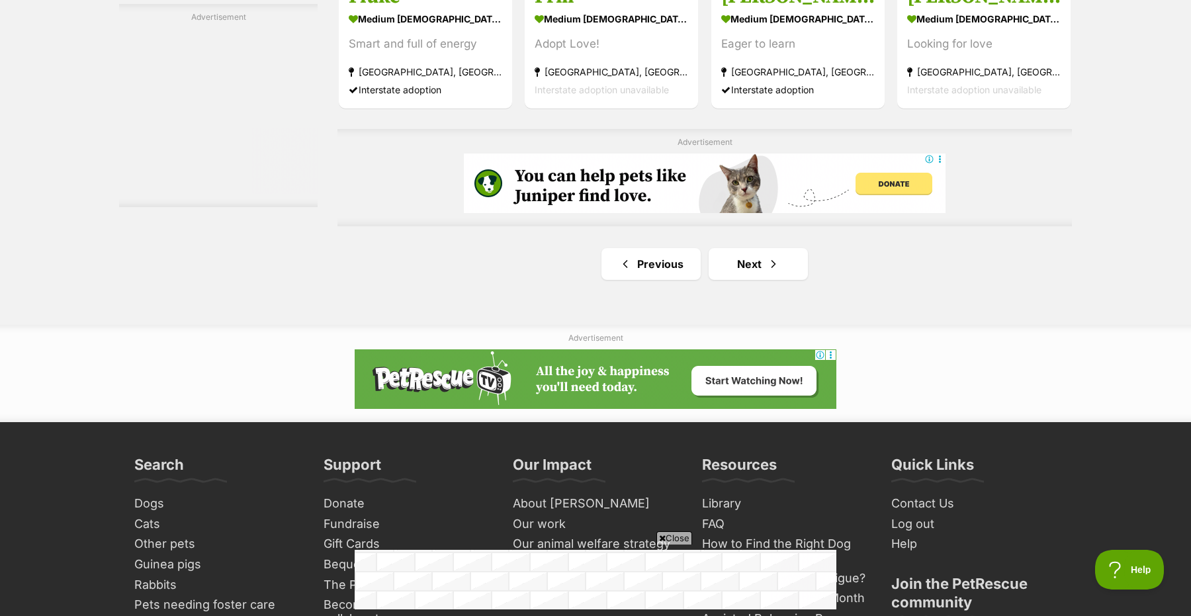
scroll to position [2280, 0]
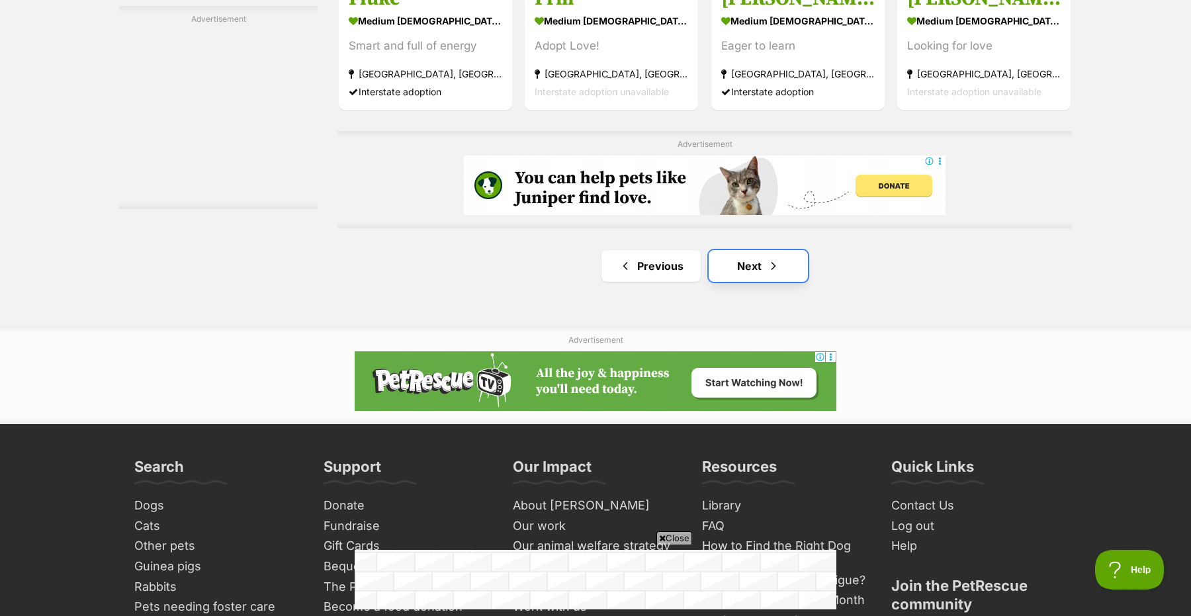
click at [764, 251] on link "Next" at bounding box center [757, 266] width 99 height 32
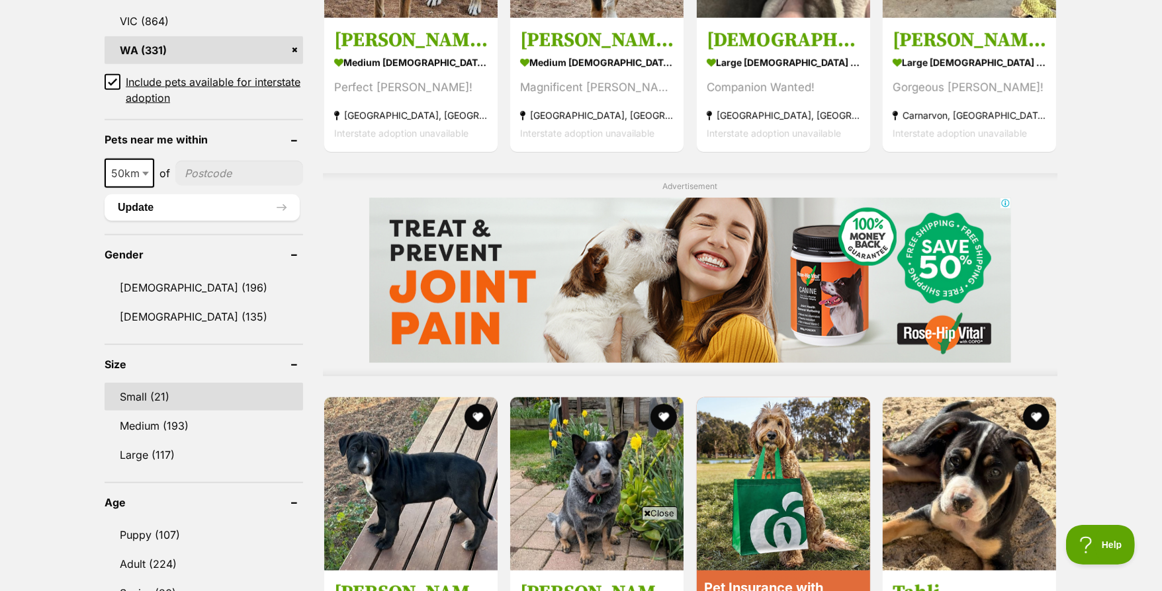
click at [158, 398] on link "Small (21)" at bounding box center [204, 397] width 198 height 28
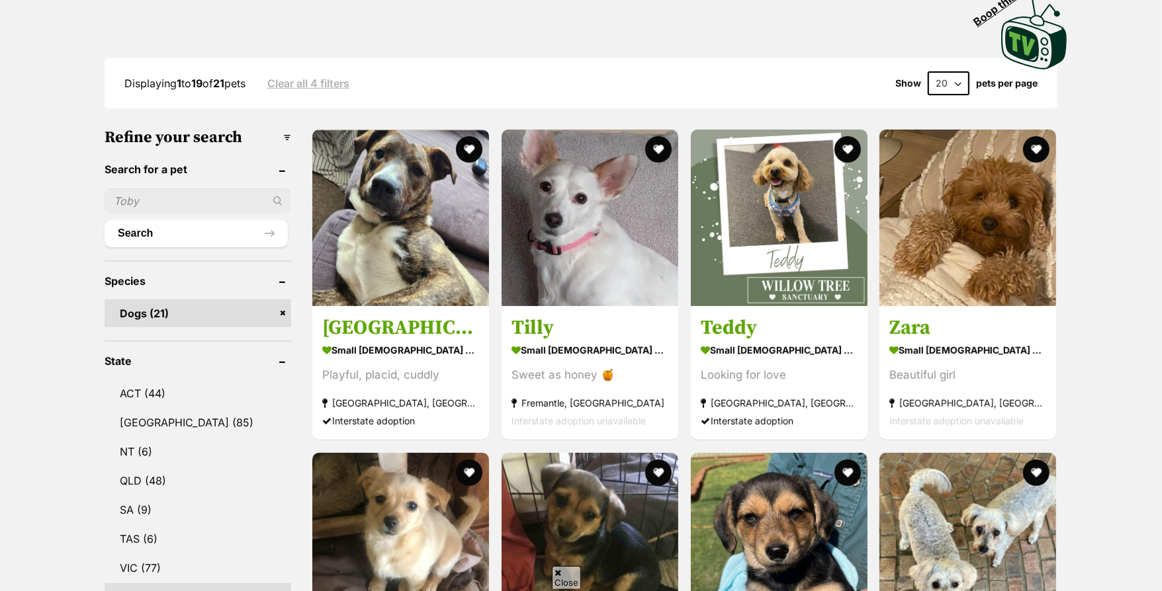
scroll to position [349, 0]
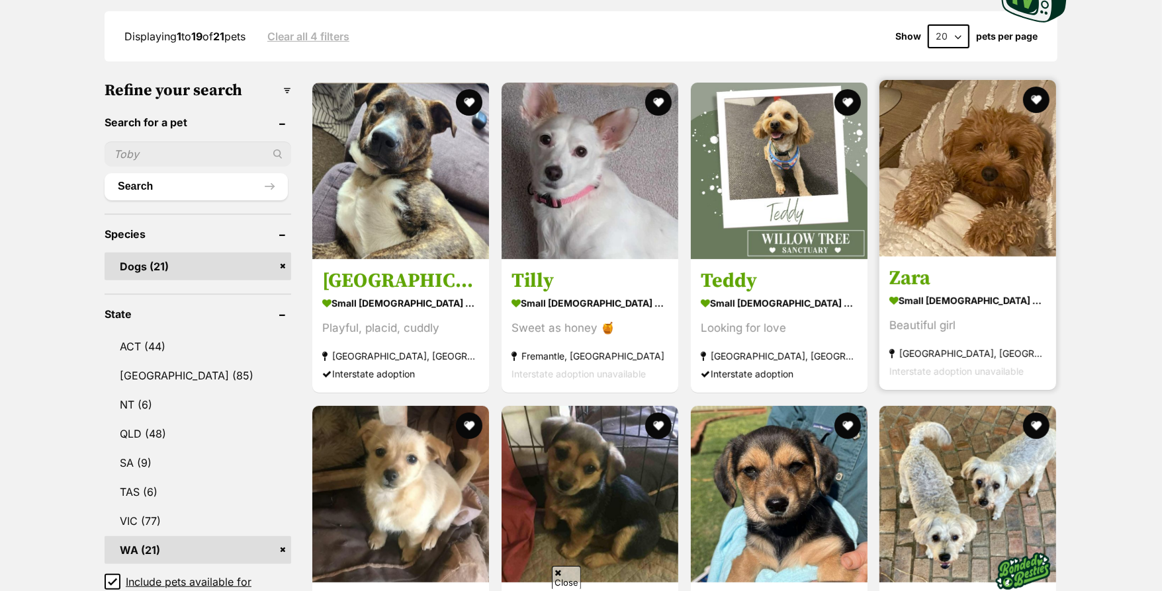
click at [944, 267] on h3 "Zara" at bounding box center [967, 279] width 157 height 25
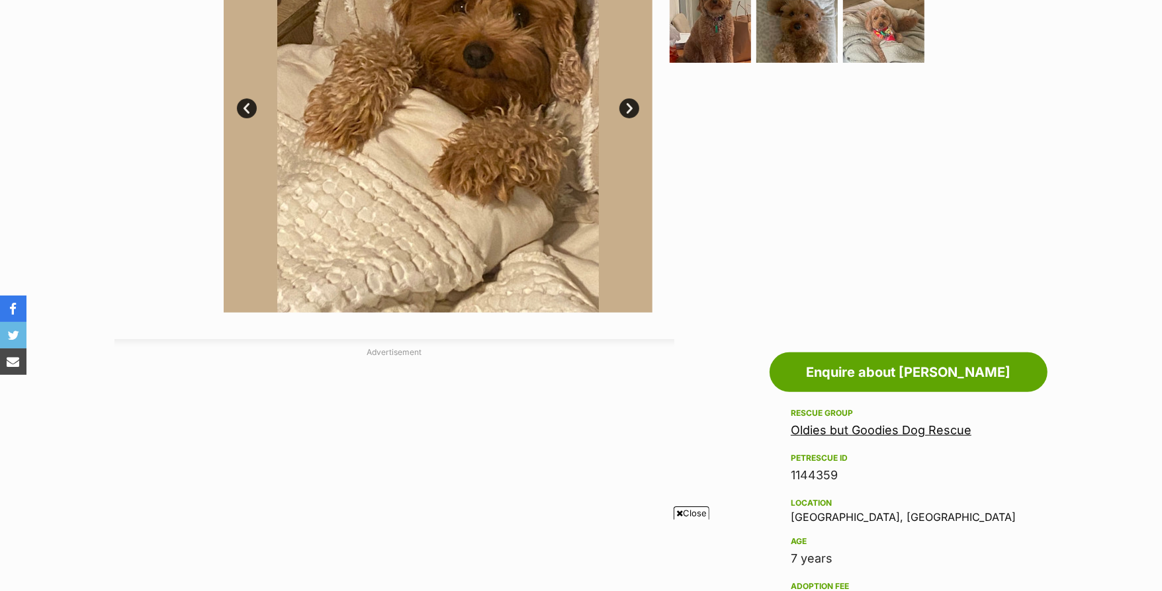
scroll to position [401, 0]
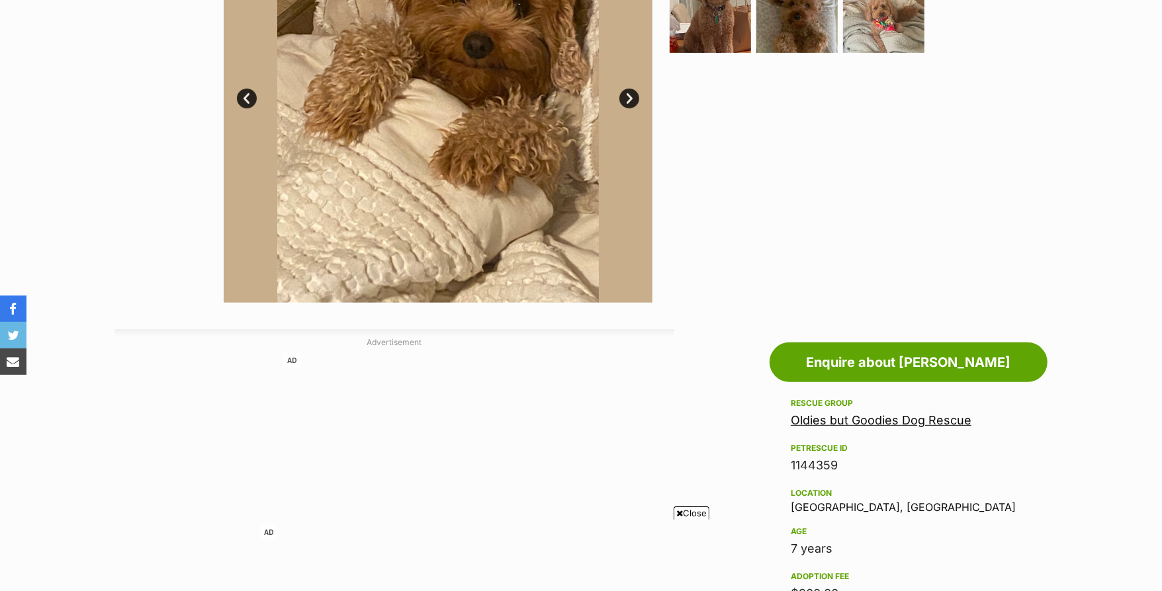
click at [861, 416] on link "Oldies but Goodies Dog Rescue" at bounding box center [880, 420] width 181 height 14
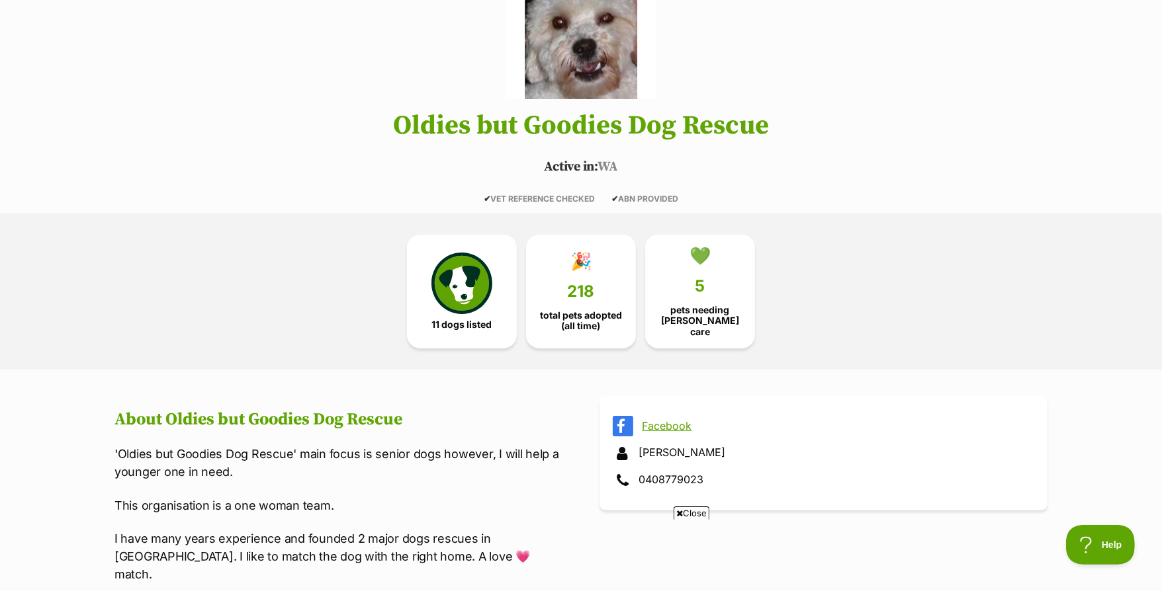
scroll to position [190, 0]
